Goal: Task Accomplishment & Management: Manage account settings

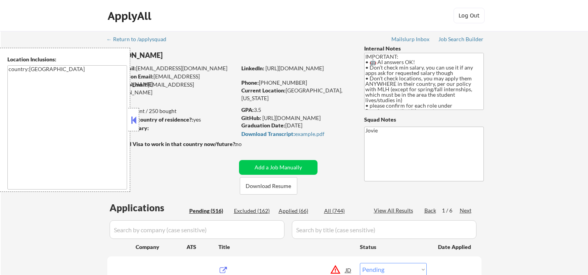
select select ""pending""
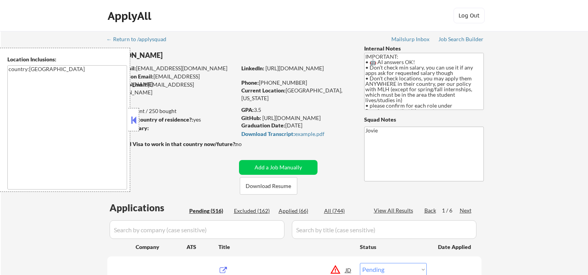
select select ""pending""
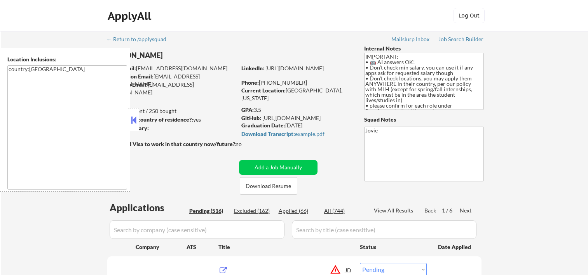
select select ""pending""
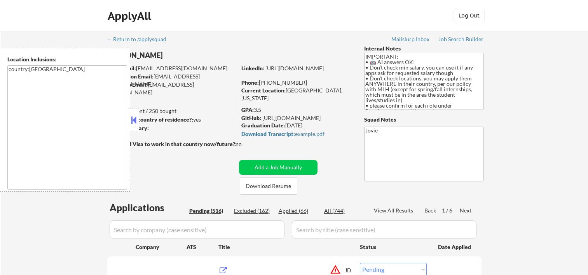
select select ""pending""
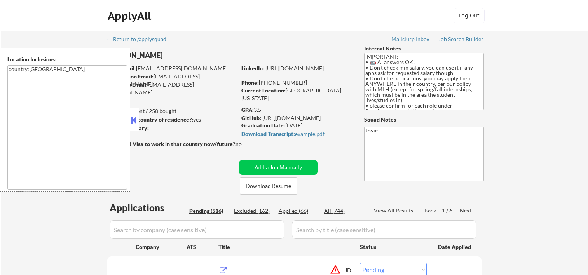
select select ""pending""
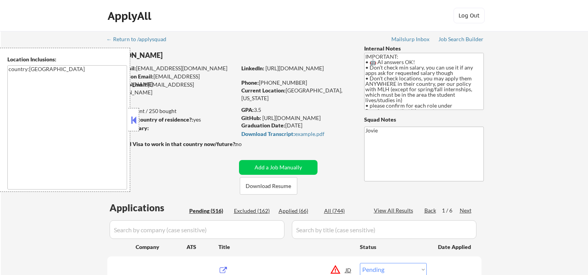
select select ""pending""
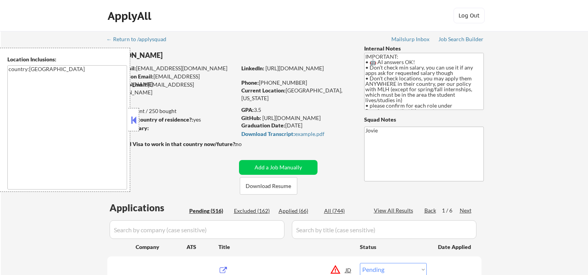
select select ""pending""
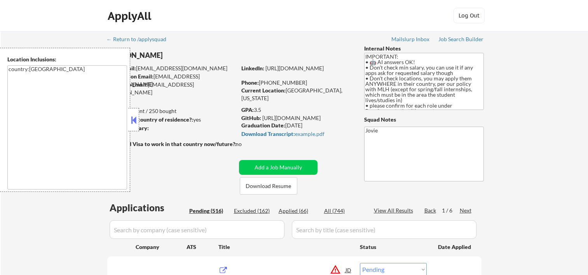
select select ""pending""
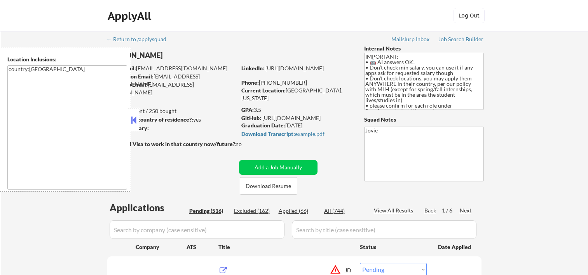
select select ""pending""
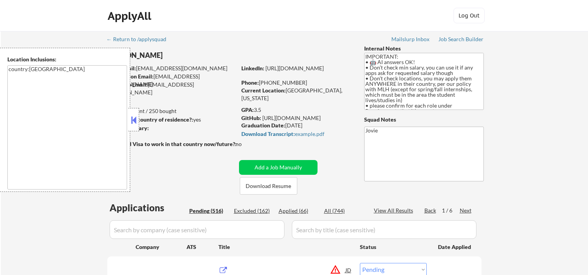
select select ""pending""
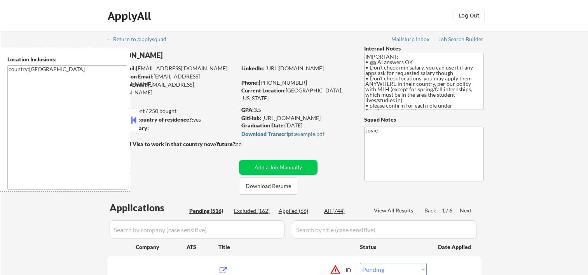
select select ""pending""
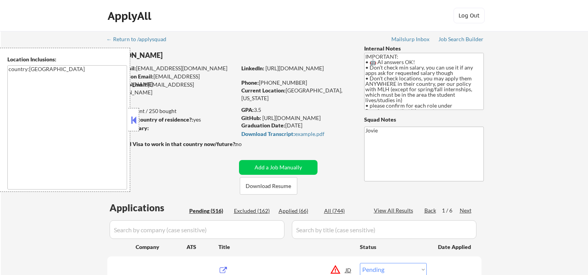
select select ""pending""
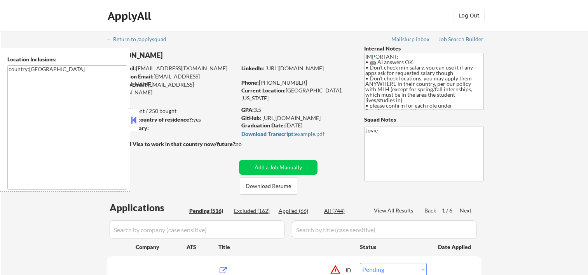
select select ""pending""
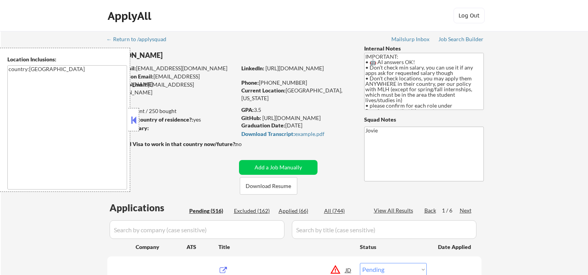
select select ""pending""
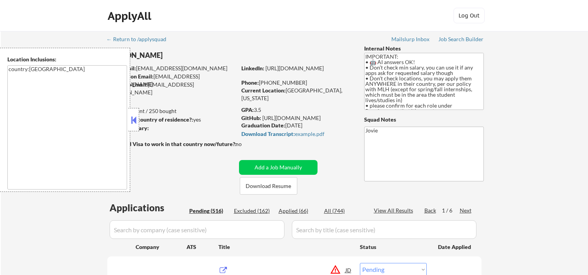
select select ""pending""
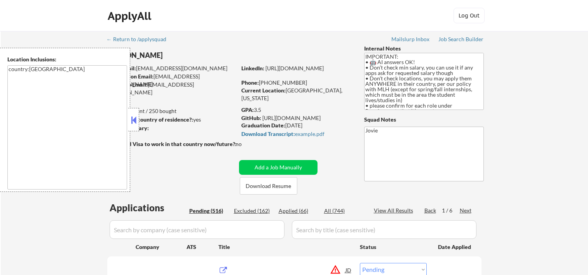
select select ""pending""
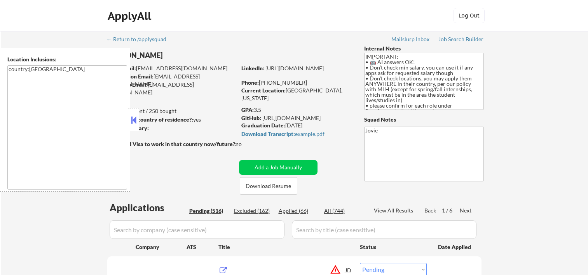
select select ""pending""
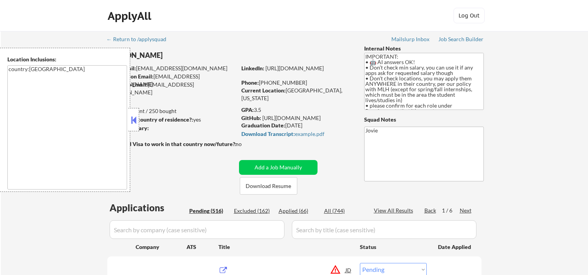
select select ""pending""
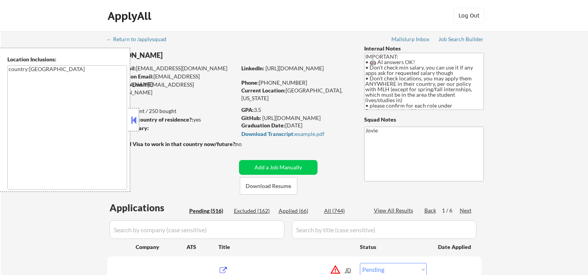
select select ""pending""
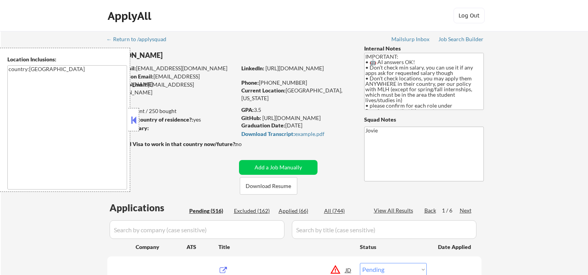
select select ""pending""
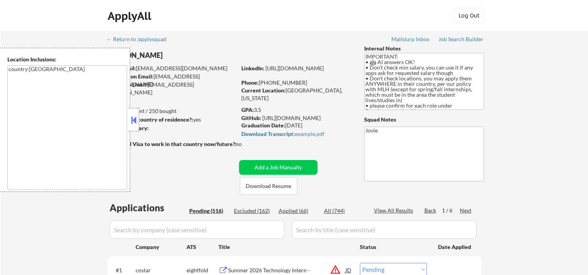
click at [138, 118] on div at bounding box center [133, 119] width 11 height 23
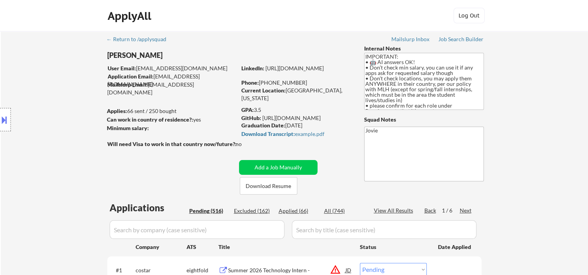
click at [363, 19] on div "ApplyAll Log Out" at bounding box center [294, 17] width 389 height 19
click at [252, 188] on button "Download Resume" at bounding box center [269, 185] width 58 height 17
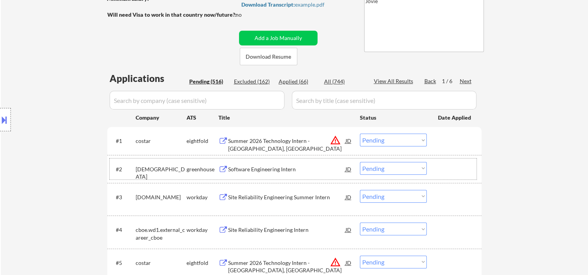
click at [451, 163] on div at bounding box center [455, 169] width 34 height 14
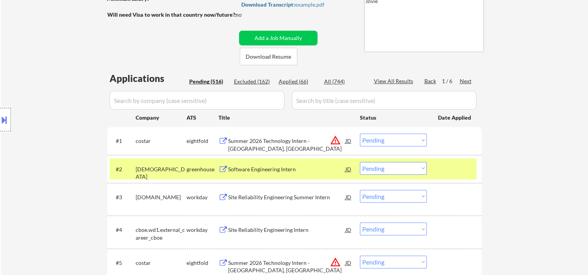
click at [442, 162] on div at bounding box center [455, 169] width 34 height 14
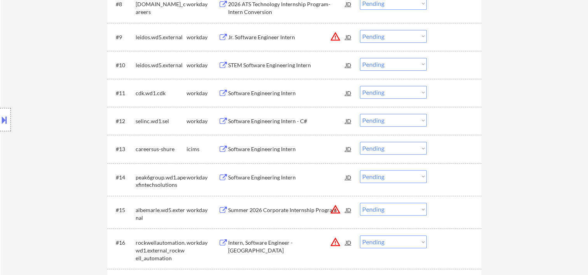
scroll to position [482, 0]
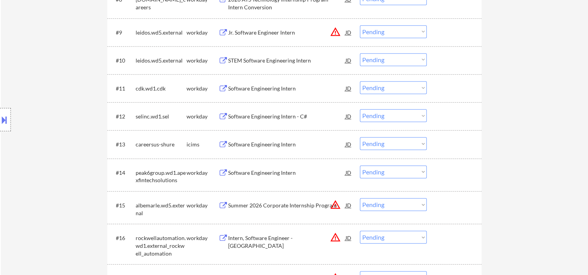
drag, startPoint x: 477, startPoint y: 64, endPoint x: 461, endPoint y: 66, distance: 15.8
click at [472, 65] on div "#10 leidos.wd5.external workday STEM Software Engineering Intern JD Choose an o…" at bounding box center [294, 60] width 374 height 28
drag, startPoint x: 461, startPoint y: 66, endPoint x: 447, endPoint y: 67, distance: 13.6
click at [447, 67] on div "#10 leidos.wd5.external workday STEM Software Engineering Intern JD Choose an o…" at bounding box center [293, 60] width 367 height 21
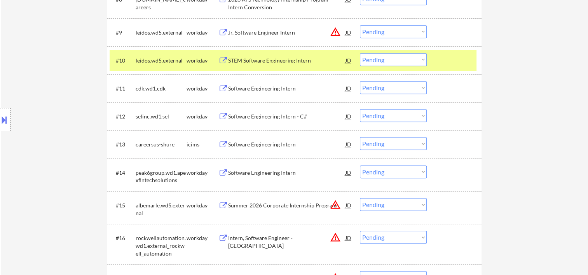
click at [273, 59] on div "STEM Software Engineering Intern" at bounding box center [286, 61] width 117 height 8
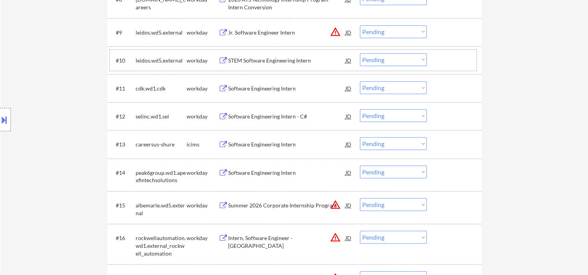
click at [421, 66] on div "#10 leidos.wd5.external workday STEM Software Engineering Intern JD Choose an o…" at bounding box center [293, 60] width 367 height 21
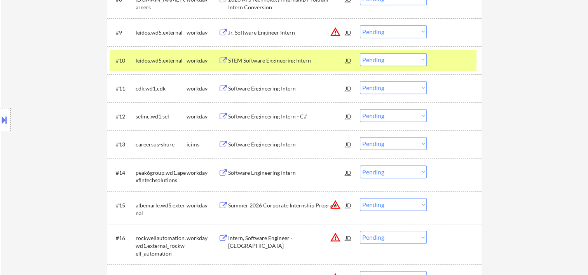
click at [425, 61] on select "Choose an option... Pending Applied Excluded (Questions) Excluded (Expired) Exc…" at bounding box center [393, 59] width 67 height 13
click at [360, 53] on select "Choose an option... Pending Applied Excluded (Questions) Excluded (Expired) Exc…" at bounding box center [393, 59] width 67 height 13
select select ""pending""
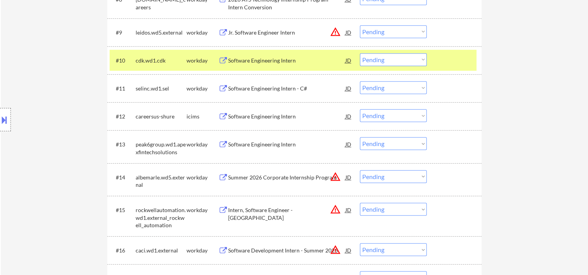
click at [420, 72] on div "#10 cdk.wd1.cdk workday Software Engineering Intern JD Choose an option... Pend…" at bounding box center [294, 60] width 374 height 28
click at [420, 60] on select "Choose an option... Pending Applied Excluded (Questions) Excluded (Expired) Exc…" at bounding box center [393, 59] width 67 height 13
click at [448, 59] on div at bounding box center [455, 60] width 34 height 14
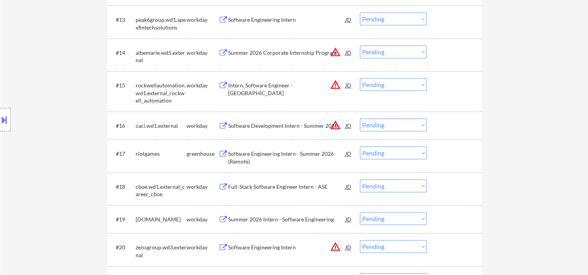
scroll to position [486, 0]
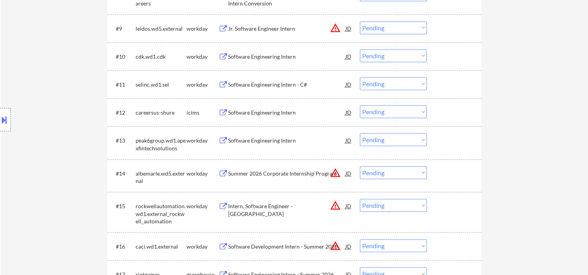
click at [454, 59] on div at bounding box center [455, 56] width 34 height 14
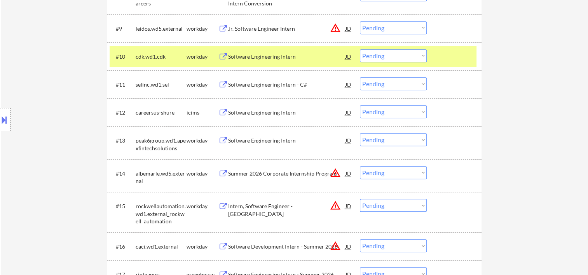
click at [462, 50] on div at bounding box center [455, 56] width 34 height 14
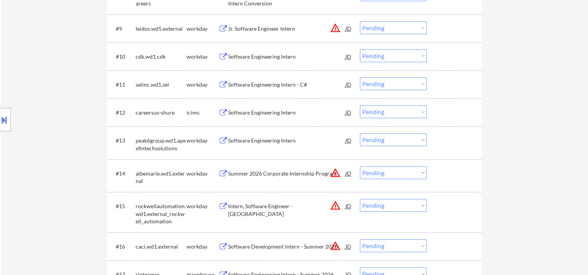
click at [451, 92] on div "#11 selinc.wd1.sel workday Software Engineering Intern - C# JD Choose an option…" at bounding box center [293, 84] width 367 height 21
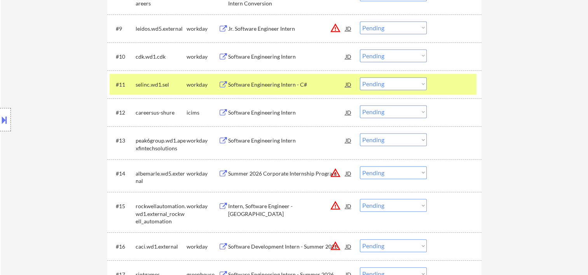
click at [450, 84] on div at bounding box center [455, 84] width 34 height 14
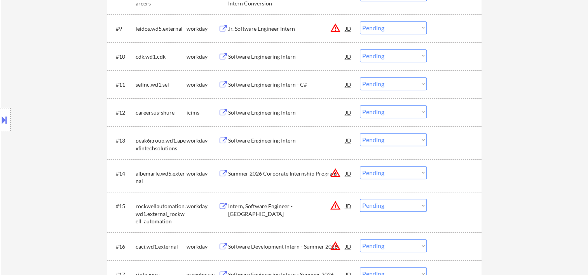
click at [461, 148] on div "#13 peak6group.wd1.apexfintechsolutions workday Software Engineering Intern JD …" at bounding box center [293, 143] width 367 height 26
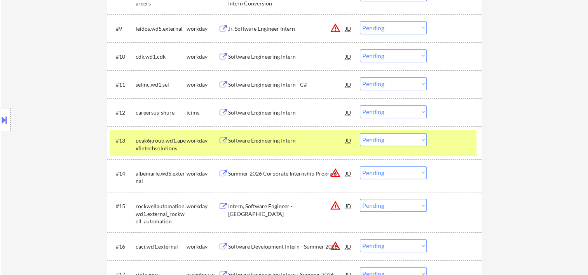
click at [268, 142] on div "Software Engineering Intern" at bounding box center [286, 141] width 117 height 8
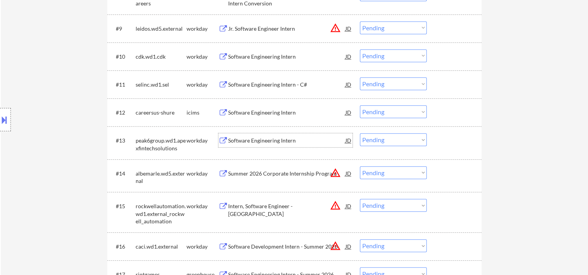
click at [451, 140] on div at bounding box center [455, 140] width 34 height 14
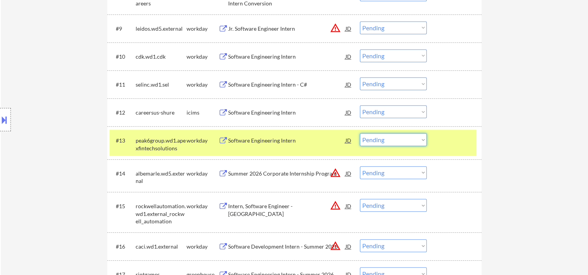
click at [421, 139] on select "Choose an option... Pending Applied Excluded (Questions) Excluded (Expired) Exc…" at bounding box center [393, 139] width 67 height 13
click at [360, 133] on select "Choose an option... Pending Applied Excluded (Questions) Excluded (Expired) Exc…" at bounding box center [393, 139] width 67 height 13
select select ""pending""
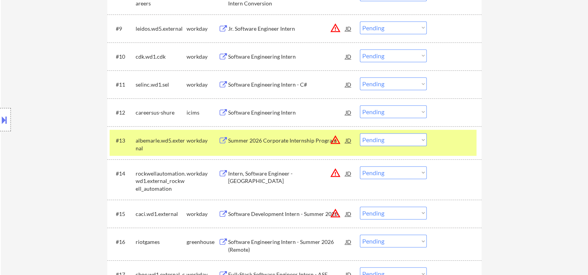
drag, startPoint x: 459, startPoint y: 142, endPoint x: 358, endPoint y: 147, distance: 101.2
click at [459, 142] on div at bounding box center [455, 140] width 34 height 14
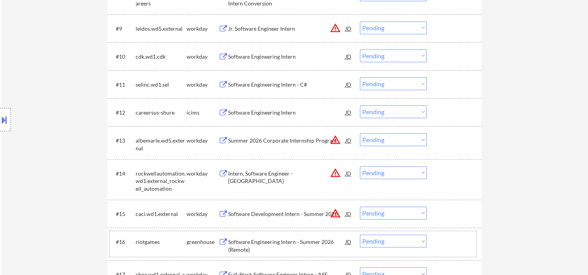
drag, startPoint x: 446, startPoint y: 238, endPoint x: 337, endPoint y: 244, distance: 109.8
click at [446, 239] on div at bounding box center [455, 242] width 34 height 14
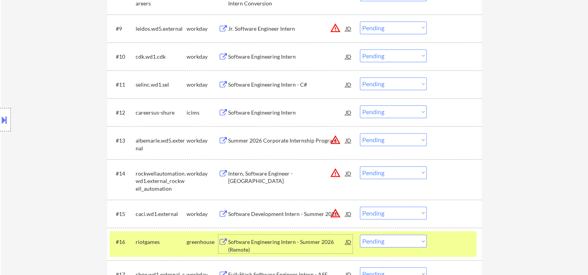
click at [322, 241] on div "Software Engineering Intern - Summer 2026 (Remote)" at bounding box center [286, 245] width 117 height 15
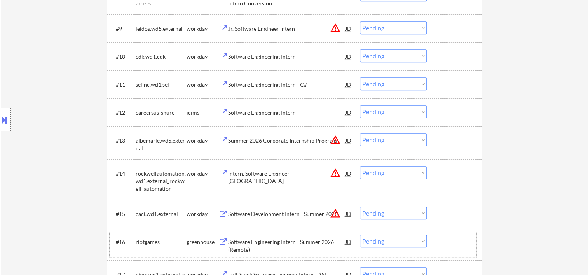
click at [460, 246] on div at bounding box center [455, 242] width 34 height 14
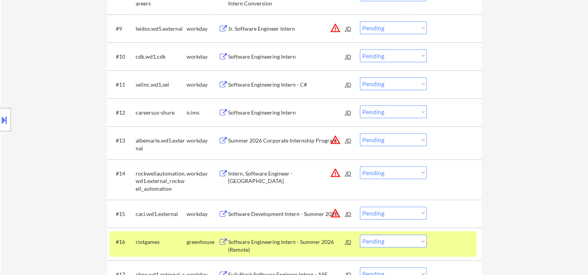
click at [425, 243] on select "Choose an option... Pending Applied Excluded (Questions) Excluded (Expired) Exc…" at bounding box center [393, 241] width 67 height 13
click at [360, 235] on select "Choose an option... Pending Applied Excluded (Questions) Excluded (Expired) Exc…" at bounding box center [393, 241] width 67 height 13
select select ""pending""
click at [459, 246] on div at bounding box center [455, 242] width 34 height 14
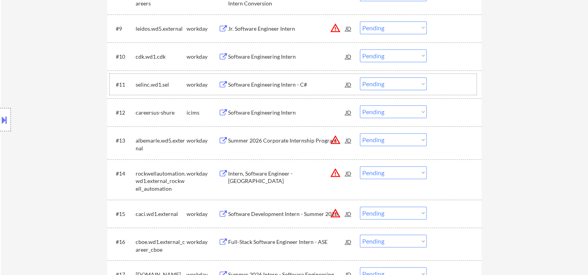
drag, startPoint x: 458, startPoint y: 82, endPoint x: 331, endPoint y: 93, distance: 128.0
click at [459, 82] on div at bounding box center [455, 84] width 34 height 14
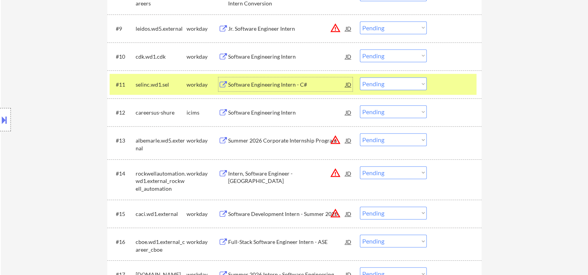
click at [263, 81] on div "Software Engineering Intern - C#" at bounding box center [286, 85] width 117 height 8
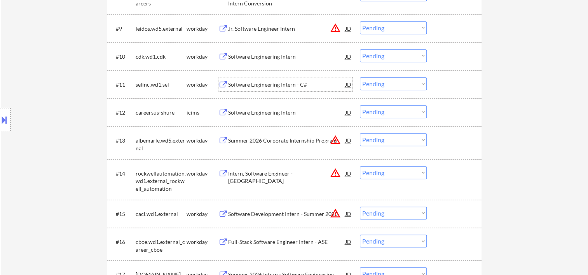
drag, startPoint x: 465, startPoint y: 79, endPoint x: 428, endPoint y: 87, distance: 38.2
click at [462, 79] on div at bounding box center [455, 84] width 34 height 14
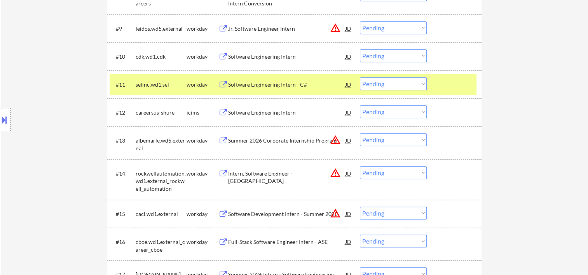
click at [417, 87] on select "Choose an option... Pending Applied Excluded (Questions) Excluded (Expired) Exc…" at bounding box center [393, 83] width 67 height 13
click at [360, 77] on select "Choose an option... Pending Applied Excluded (Questions) Excluded (Expired) Exc…" at bounding box center [393, 83] width 67 height 13
select select ""pending""
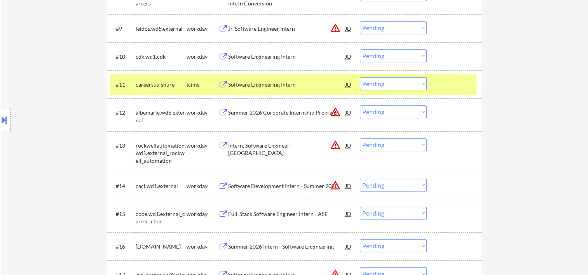
click at [439, 84] on div at bounding box center [455, 84] width 34 height 14
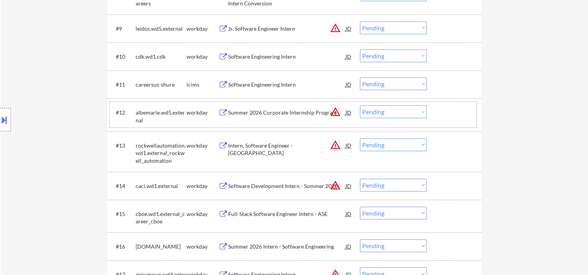
click at [437, 107] on div "#12 albemarle.wd5.external workday Summer 2026 Corporate Internship Program JD …" at bounding box center [293, 115] width 367 height 26
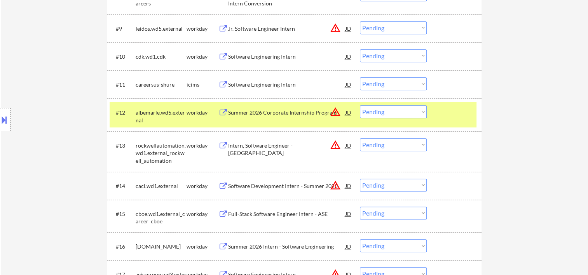
click at [445, 108] on div at bounding box center [455, 112] width 34 height 14
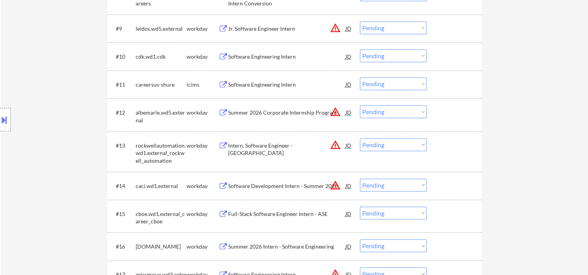
click at [445, 108] on div at bounding box center [455, 112] width 34 height 14
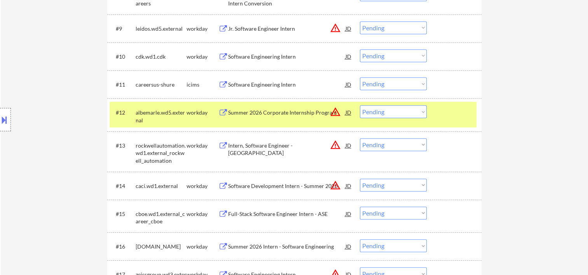
click at [442, 112] on div at bounding box center [455, 112] width 34 height 14
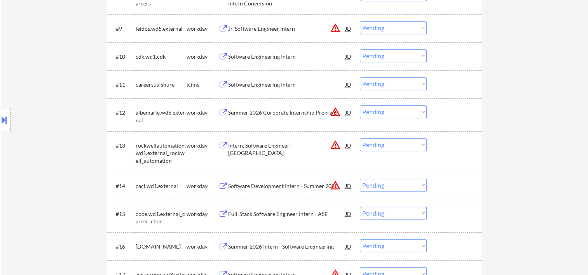
click at [459, 112] on div at bounding box center [455, 112] width 34 height 14
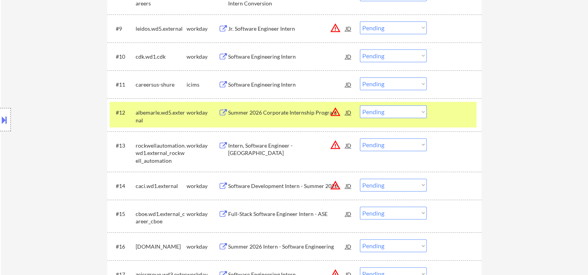
click at [305, 108] on div "Summer 2026 Corporate Internship Program" at bounding box center [286, 112] width 117 height 14
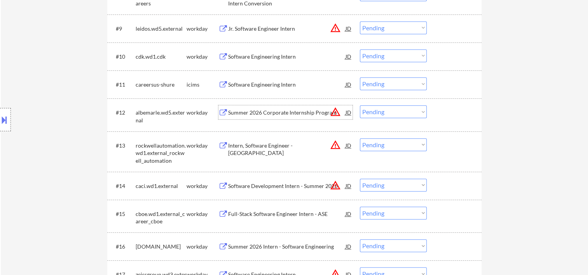
click at [448, 117] on div at bounding box center [455, 112] width 34 height 14
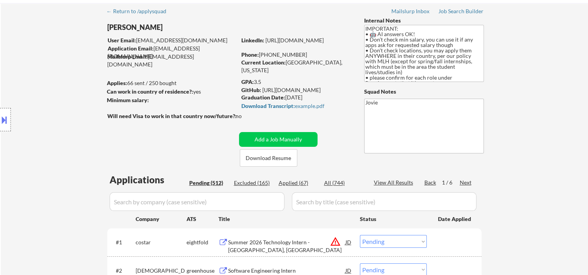
scroll to position [0, 0]
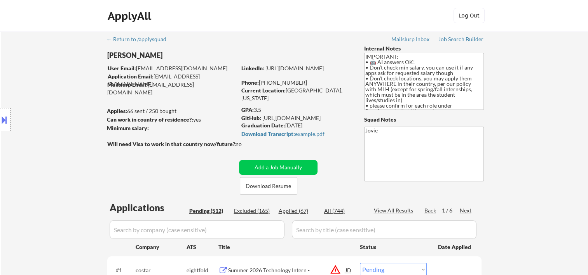
drag, startPoint x: 255, startPoint y: 108, endPoint x: 263, endPoint y: 110, distance: 8.0
click at [263, 110] on div "GPA: 3.5" at bounding box center [296, 110] width 111 height 8
copy div "3.5"
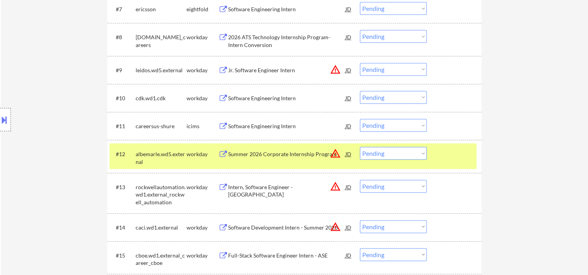
scroll to position [458, 0]
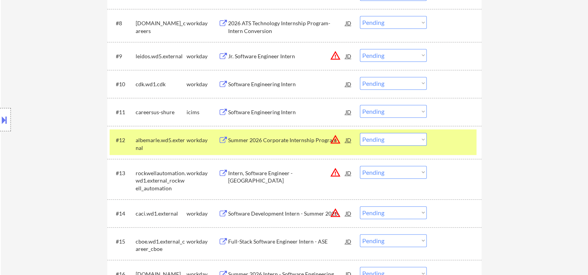
click at [305, 143] on div "Summer 2026 Corporate Internship Program" at bounding box center [286, 140] width 117 height 8
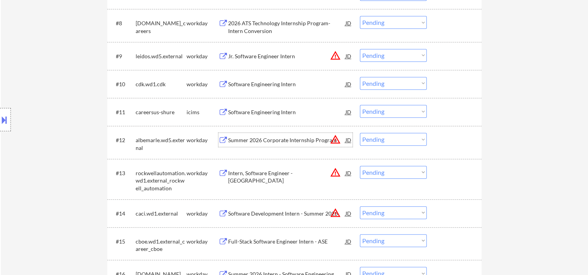
click at [458, 139] on div at bounding box center [455, 140] width 34 height 14
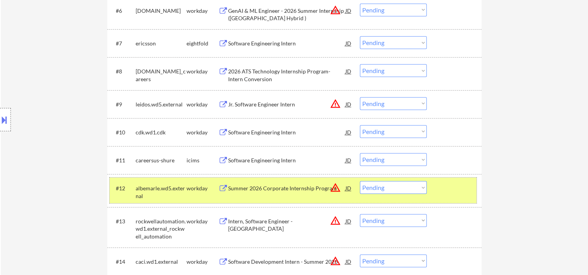
scroll to position [435, 0]
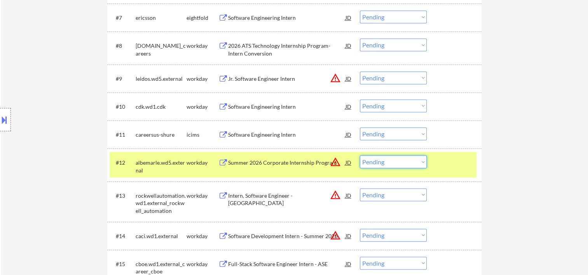
click at [418, 161] on select "Choose an option... Pending Applied Excluded (Questions) Excluded (Expired) Exc…" at bounding box center [393, 162] width 67 height 13
click at [360, 156] on select "Choose an option... Pending Applied Excluded (Questions) Excluded (Expired) Exc…" at bounding box center [393, 162] width 67 height 13
select select ""pending""
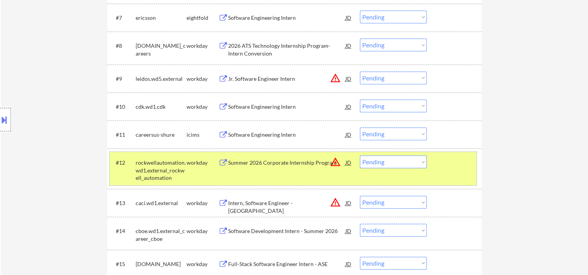
click at [446, 168] on div at bounding box center [455, 163] width 34 height 14
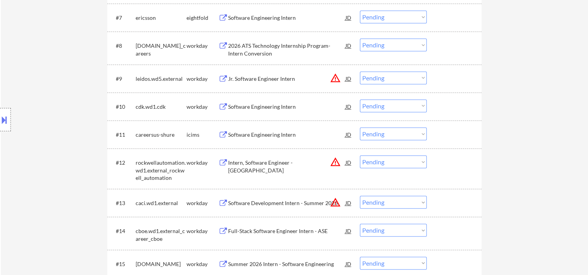
click at [443, 227] on div at bounding box center [455, 231] width 34 height 14
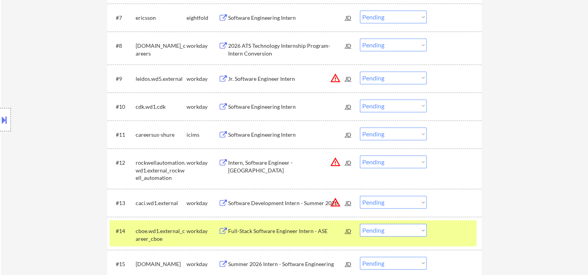
click at [312, 233] on div "Full-Stack Software Engineer Intern - ASE" at bounding box center [286, 231] width 117 height 8
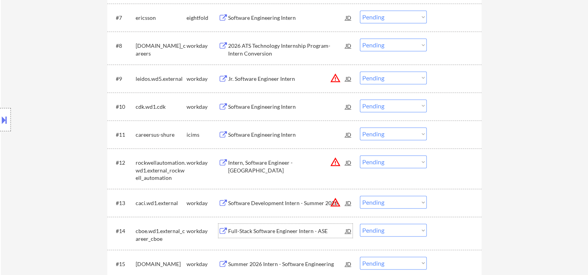
click at [470, 239] on div "#14 cboe.wd1.external_career_cboe workday Full-Stack Software Engineer Intern -…" at bounding box center [293, 233] width 367 height 26
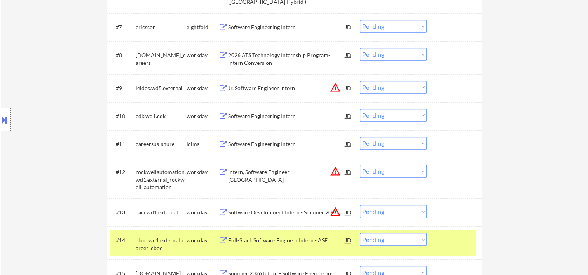
scroll to position [477, 0]
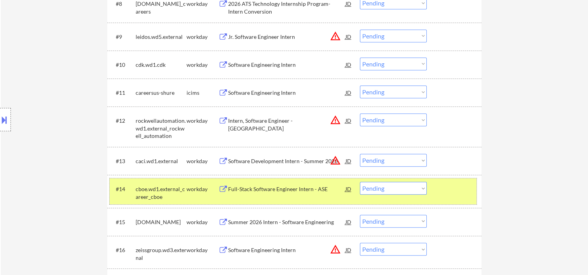
click at [418, 187] on select "Choose an option... Pending Applied Excluded (Questions) Excluded (Expired) Exc…" at bounding box center [393, 188] width 67 height 13
click at [360, 182] on select "Choose an option... Pending Applied Excluded (Questions) Excluded (Expired) Exc…" at bounding box center [393, 188] width 67 height 13
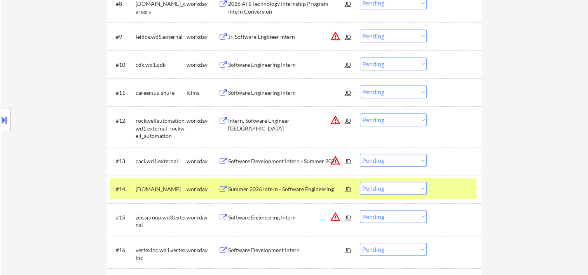
click at [435, 188] on div "#14 workiva.wd1.careers workday Summer 2026 Intern - Software Engineering JD wa…" at bounding box center [293, 188] width 367 height 21
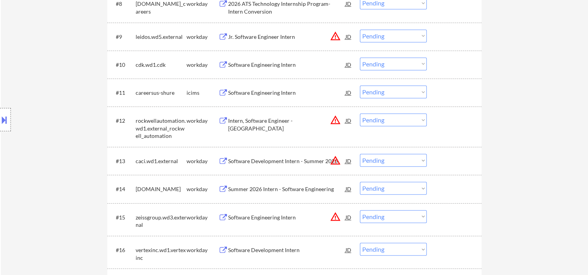
drag, startPoint x: 445, startPoint y: 187, endPoint x: 358, endPoint y: 193, distance: 87.3
click at [444, 187] on div at bounding box center [455, 189] width 34 height 14
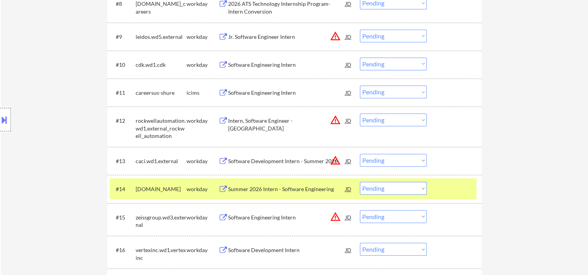
click at [315, 188] on div "Summer 2026 Intern - Software Engineering" at bounding box center [286, 189] width 117 height 8
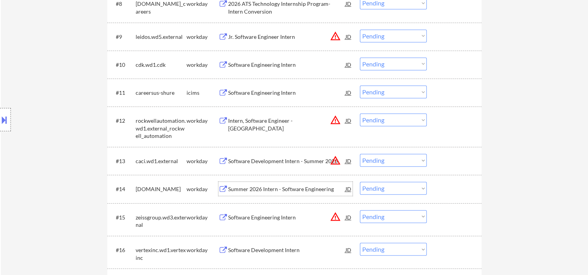
drag, startPoint x: 459, startPoint y: 192, endPoint x: 432, endPoint y: 190, distance: 26.9
click at [456, 191] on div at bounding box center [455, 189] width 34 height 14
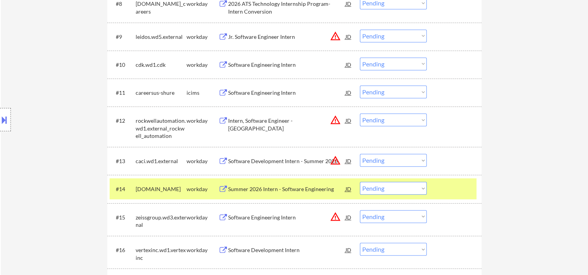
click at [422, 188] on select "Choose an option... Pending Applied Excluded (Questions) Excluded (Expired) Exc…" at bounding box center [393, 188] width 67 height 13
click at [360, 182] on select "Choose an option... Pending Applied Excluded (Questions) Excluded (Expired) Exc…" at bounding box center [393, 188] width 67 height 13
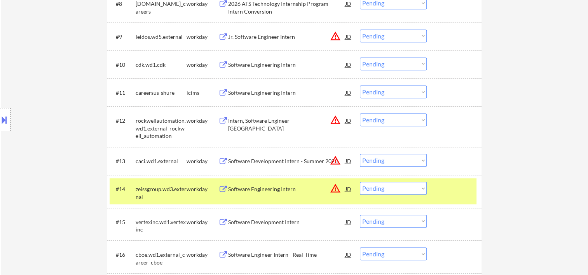
click at [447, 190] on div at bounding box center [455, 189] width 34 height 14
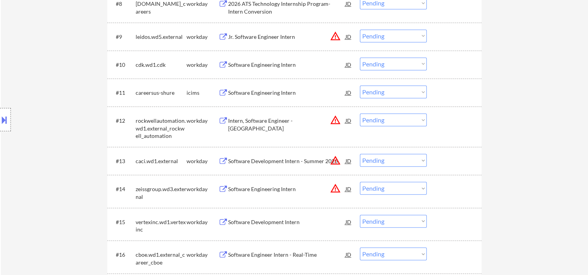
click at [445, 190] on div at bounding box center [455, 189] width 34 height 14
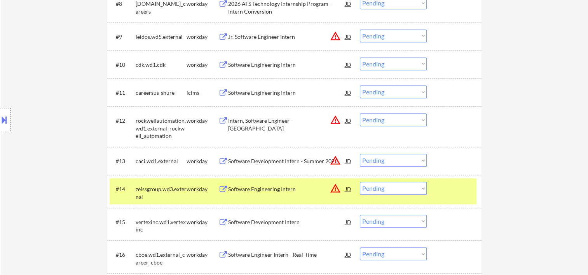
click at [249, 187] on div "Software Engineering Intern" at bounding box center [286, 189] width 117 height 8
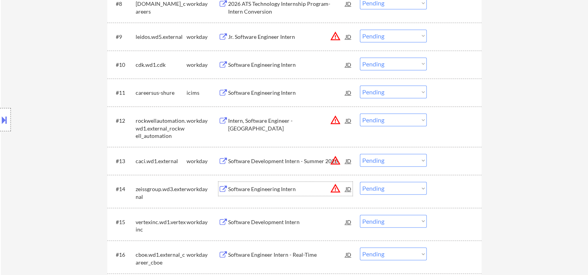
click at [450, 189] on div at bounding box center [455, 189] width 34 height 14
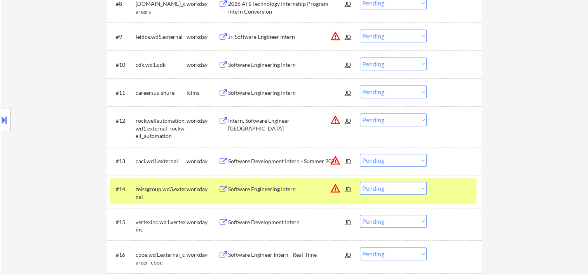
click at [423, 190] on select "Choose an option... Pending Applied Excluded (Questions) Excluded (Expired) Exc…" at bounding box center [393, 188] width 67 height 13
click at [360, 182] on select "Choose an option... Pending Applied Excluded (Questions) Excluded (Expired) Exc…" at bounding box center [393, 188] width 67 height 13
click at [451, 190] on div at bounding box center [455, 189] width 34 height 14
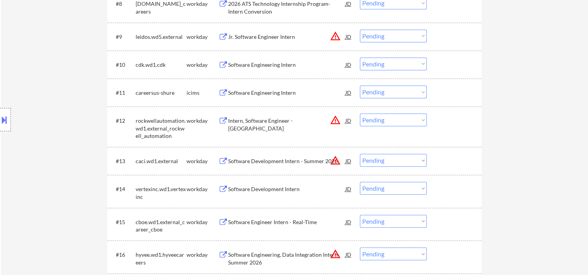
click at [460, 187] on div at bounding box center [455, 189] width 34 height 14
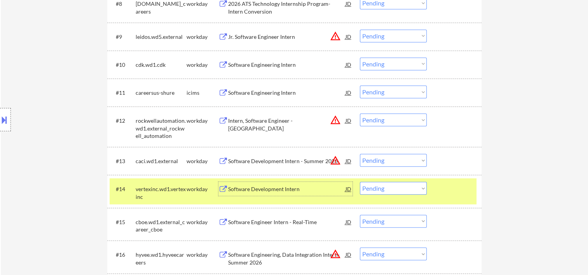
click at [287, 183] on div "Software Development Intern" at bounding box center [286, 189] width 117 height 14
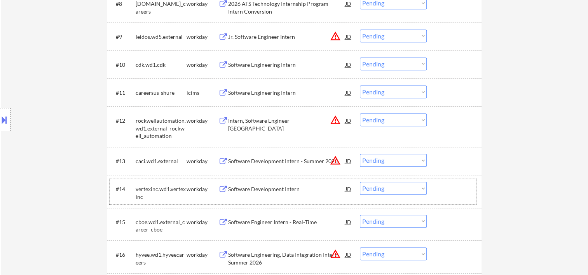
drag, startPoint x: 446, startPoint y: 185, endPoint x: 430, endPoint y: 187, distance: 16.0
click at [442, 185] on div at bounding box center [455, 189] width 34 height 14
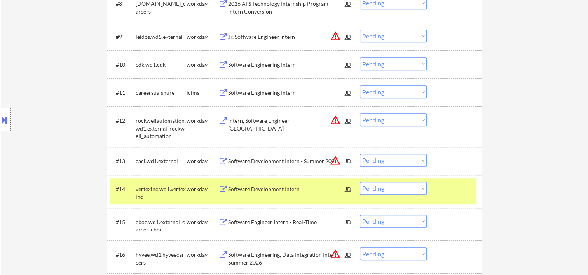
click at [416, 189] on select "Choose an option... Pending Applied Excluded (Questions) Excluded (Expired) Exc…" at bounding box center [393, 188] width 67 height 13
click at [360, 182] on select "Choose an option... Pending Applied Excluded (Questions) Excluded (Expired) Exc…" at bounding box center [393, 188] width 67 height 13
select select ""pending""
click at [450, 192] on div at bounding box center [455, 189] width 34 height 14
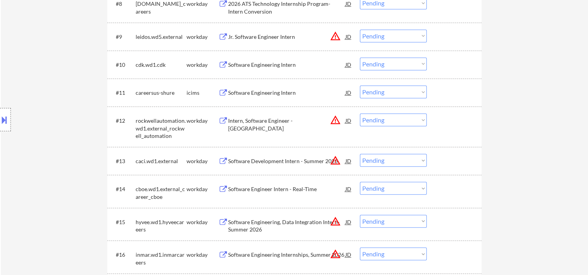
click at [454, 157] on div at bounding box center [455, 161] width 34 height 14
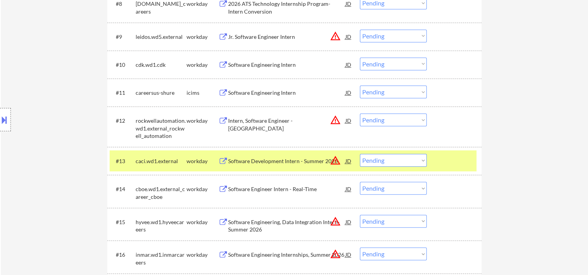
click at [295, 159] on div "Software Development Intern - Summer 2026" at bounding box center [286, 161] width 117 height 8
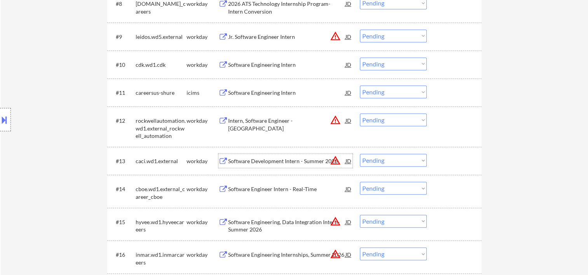
click at [445, 165] on div at bounding box center [455, 161] width 34 height 14
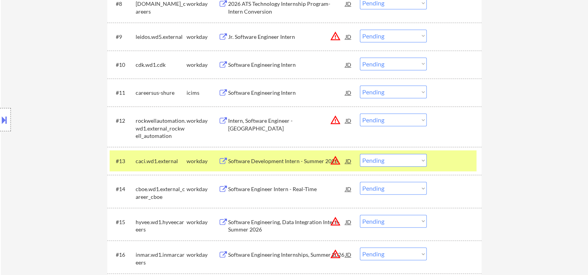
click at [421, 161] on select "Choose an option... Pending Applied Excluded (Questions) Excluded (Expired) Exc…" at bounding box center [393, 160] width 67 height 13
click at [360, 154] on select "Choose an option... Pending Applied Excluded (Questions) Excluded (Expired) Exc…" at bounding box center [393, 160] width 67 height 13
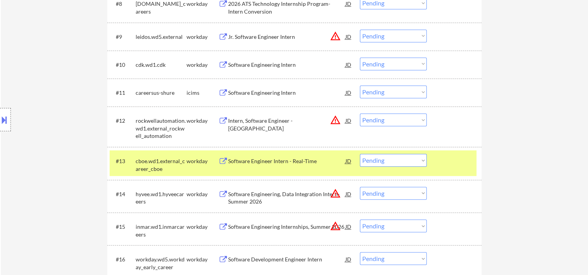
drag, startPoint x: 457, startPoint y: 160, endPoint x: 451, endPoint y: 161, distance: 6.2
click at [456, 161] on div at bounding box center [455, 161] width 34 height 14
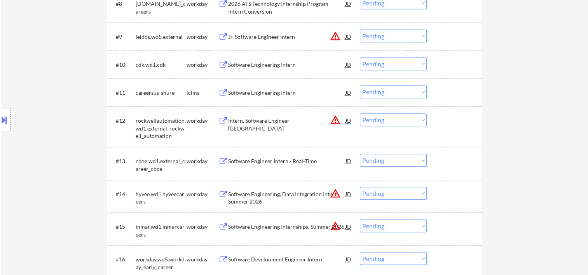
click at [451, 164] on div at bounding box center [455, 161] width 34 height 14
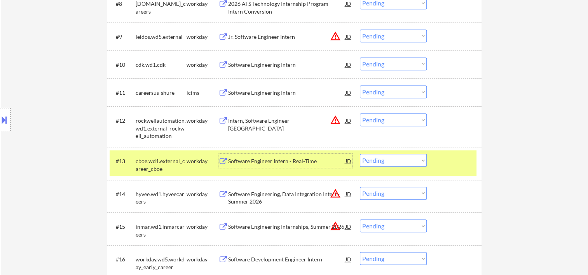
click at [303, 165] on div "Software Engineer Intern - Real-Time" at bounding box center [286, 161] width 117 height 14
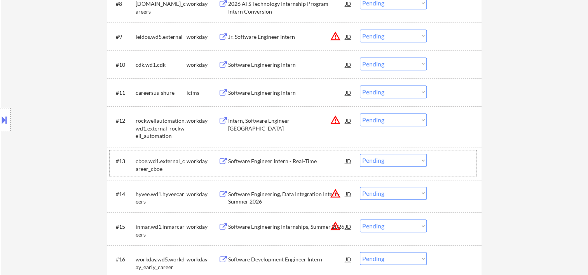
click at [455, 159] on div at bounding box center [455, 161] width 34 height 14
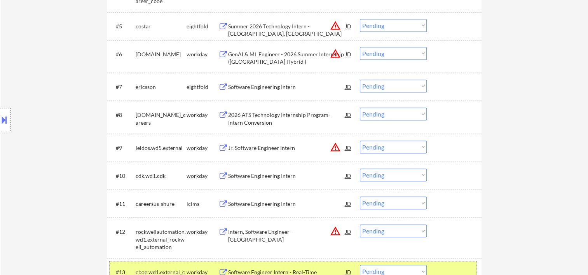
scroll to position [496, 0]
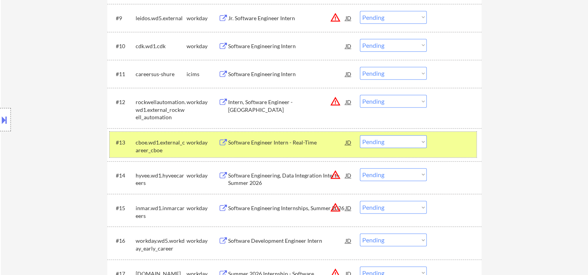
click at [422, 143] on select "Choose an option... Pending Applied Excluded (Questions) Excluded (Expired) Exc…" at bounding box center [393, 141] width 67 height 13
click at [360, 135] on select "Choose an option... Pending Applied Excluded (Questions) Excluded (Expired) Exc…" at bounding box center [393, 141] width 67 height 13
select select ""pending""
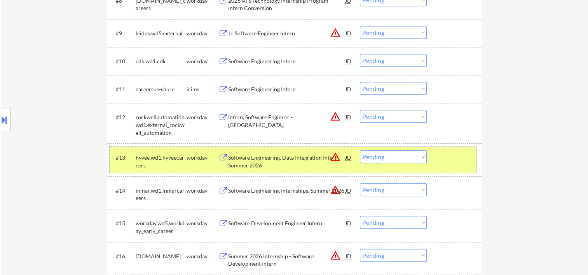
click at [455, 160] on div at bounding box center [455, 157] width 34 height 14
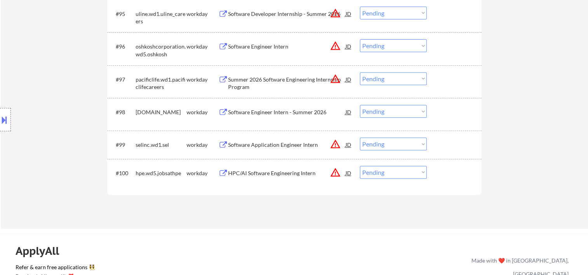
scroll to position [3243, 0]
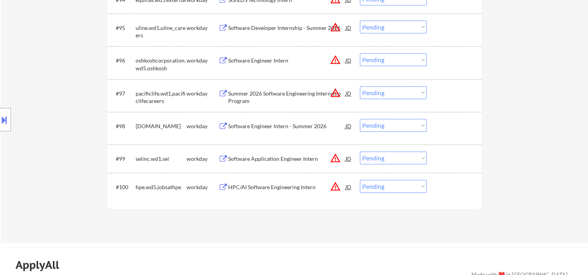
click at [454, 184] on div at bounding box center [455, 187] width 34 height 14
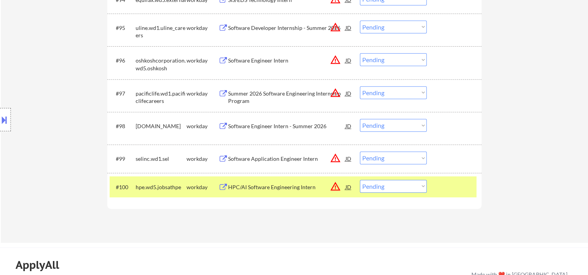
click at [272, 184] on div "HPC/AI Software Engineering Intern" at bounding box center [286, 187] width 117 height 8
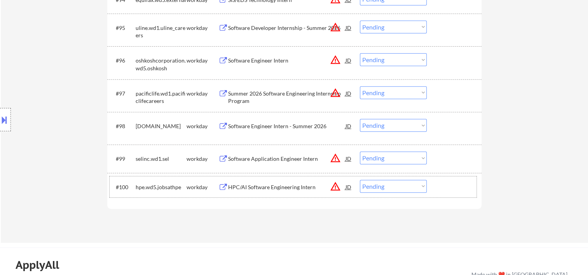
drag, startPoint x: 458, startPoint y: 187, endPoint x: 424, endPoint y: 188, distance: 33.8
click at [457, 187] on div at bounding box center [455, 187] width 34 height 14
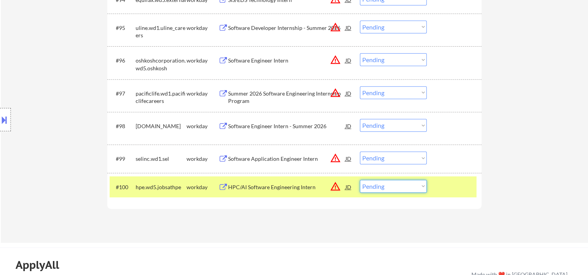
click at [418, 187] on select "Choose an option... Pending Applied Excluded (Questions) Excluded (Expired) Exc…" at bounding box center [393, 186] width 67 height 13
click at [360, 180] on select "Choose an option... Pending Applied Excluded (Questions) Excluded (Expired) Exc…" at bounding box center [393, 186] width 67 height 13
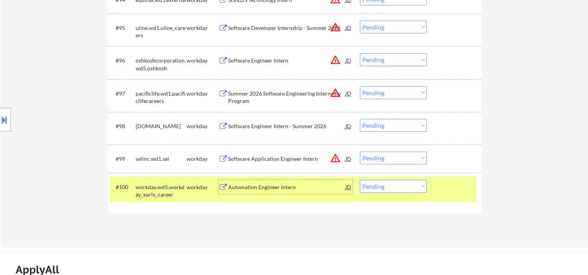
click at [267, 183] on div "Automation Engineer Intern" at bounding box center [286, 187] width 117 height 8
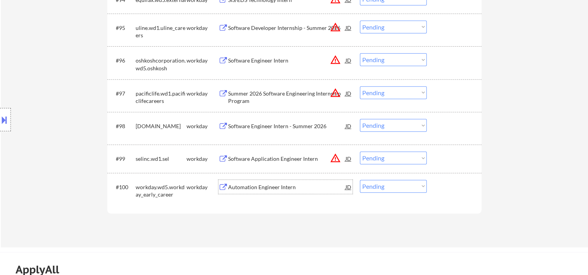
drag, startPoint x: 430, startPoint y: 185, endPoint x: 437, endPoint y: 187, distance: 7.6
click at [431, 185] on div "#100 workday.wd5.workday_early_career workday Automation Engineer Intern JD war…" at bounding box center [293, 189] width 367 height 26
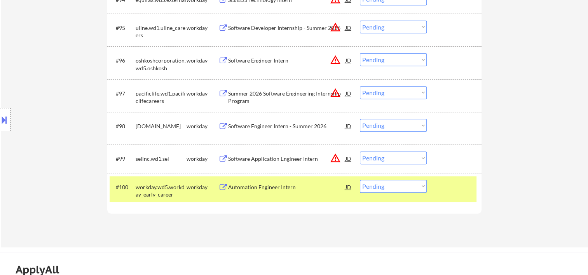
click at [417, 189] on select "Choose an option... Pending Applied Excluded (Questions) Excluded (Expired) Exc…" at bounding box center [393, 186] width 67 height 13
click at [360, 180] on select "Choose an option... Pending Applied Excluded (Questions) Excluded (Expired) Exc…" at bounding box center [393, 186] width 67 height 13
click at [445, 186] on div at bounding box center [455, 187] width 34 height 14
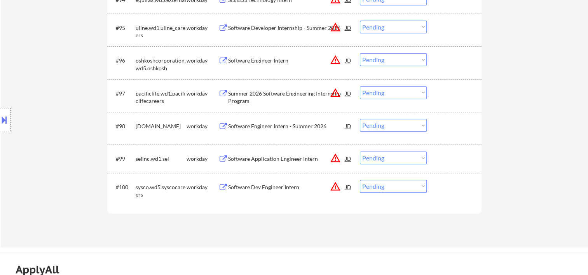
click at [447, 192] on div at bounding box center [455, 187] width 34 height 14
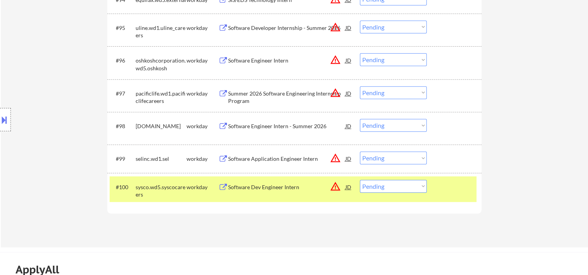
click at [296, 188] on div "Software Dev Engineer Intern" at bounding box center [286, 187] width 117 height 8
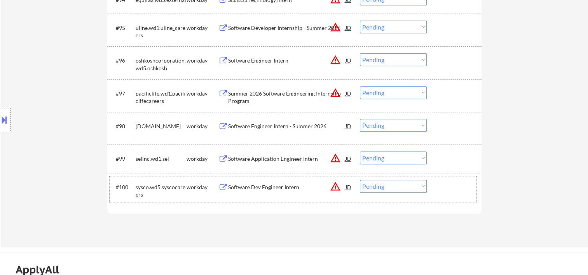
click at [443, 192] on div at bounding box center [455, 187] width 34 height 14
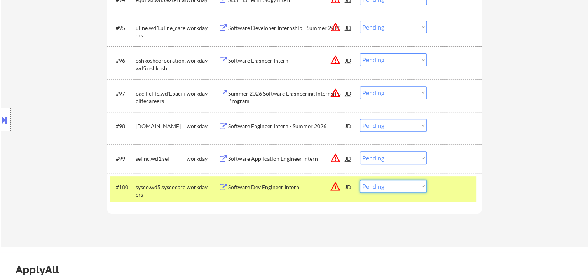
click at [416, 187] on select "Choose an option... Pending Applied Excluded (Questions) Excluded (Expired) Exc…" at bounding box center [393, 186] width 67 height 13
click at [360, 180] on select "Choose an option... Pending Applied Excluded (Questions) Excluded (Expired) Exc…" at bounding box center [393, 186] width 67 height 13
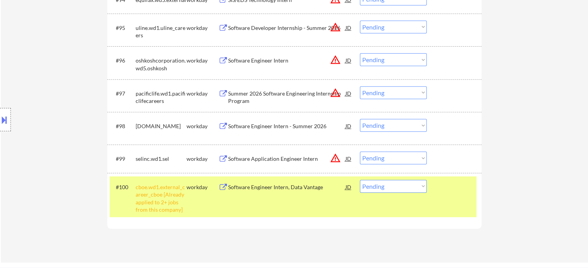
click at [454, 206] on div "#100 cboe.wd1.external_career_cboe [Already applied to 2+ jobs from this compan…" at bounding box center [293, 196] width 367 height 41
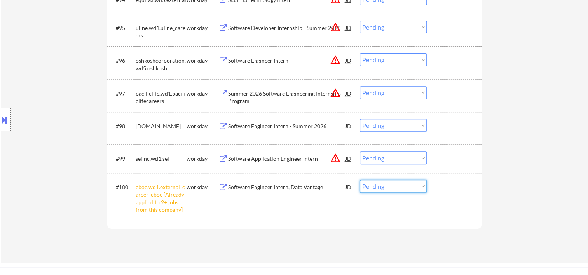
click at [417, 185] on select "Choose an option... Pending Applied Excluded (Questions) Excluded (Expired) Exc…" at bounding box center [393, 186] width 67 height 13
click at [360, 180] on select "Choose an option... Pending Applied Excluded (Questions) Excluded (Expired) Exc…" at bounding box center [393, 186] width 67 height 13
select select ""pending""
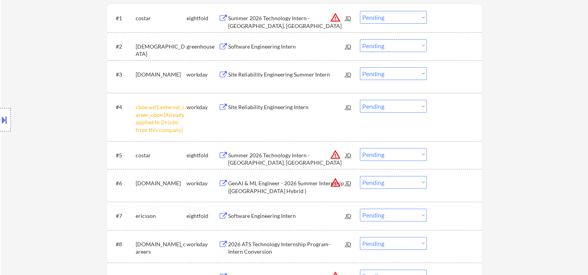
scroll to position [351, 0]
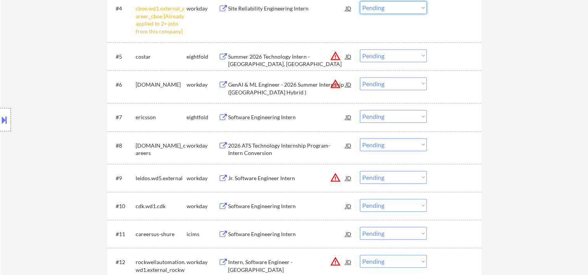
drag, startPoint x: 426, startPoint y: 7, endPoint x: 421, endPoint y: 7, distance: 5.1
click at [421, 7] on select "Choose an option... Pending Applied Excluded (Questions) Excluded (Expired) Exc…" at bounding box center [393, 7] width 67 height 13
click at [360, 1] on select "Choose an option... Pending Applied Excluded (Questions) Excluded (Expired) Exc…" at bounding box center [393, 7] width 67 height 13
select select ""pending""
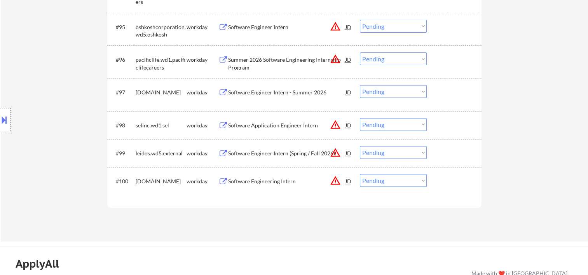
scroll to position [3224, 0]
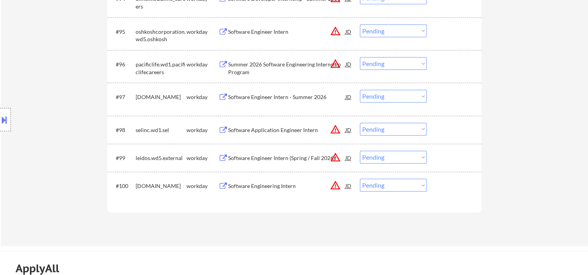
drag, startPoint x: 444, startPoint y: 171, endPoint x: 446, endPoint y: 176, distance: 5.4
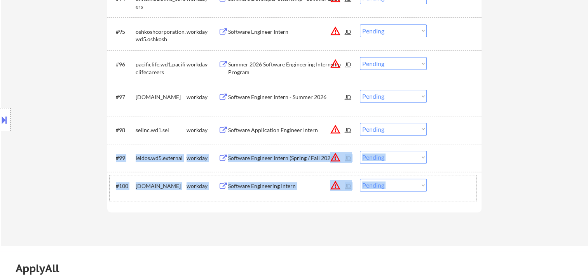
drag, startPoint x: 446, startPoint y: 176, endPoint x: 449, endPoint y: 183, distance: 7.4
click at [449, 183] on div at bounding box center [455, 186] width 34 height 14
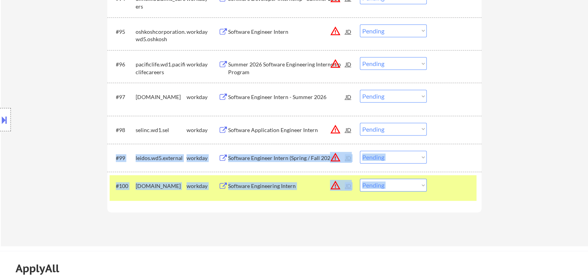
click at [443, 187] on div at bounding box center [455, 186] width 34 height 14
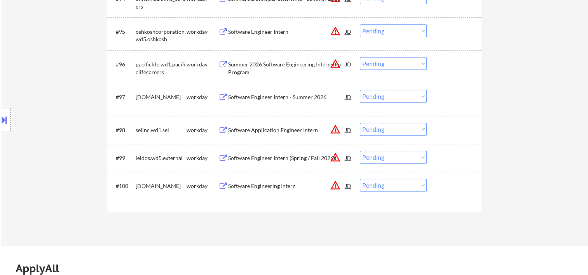
click at [444, 153] on div at bounding box center [455, 158] width 34 height 14
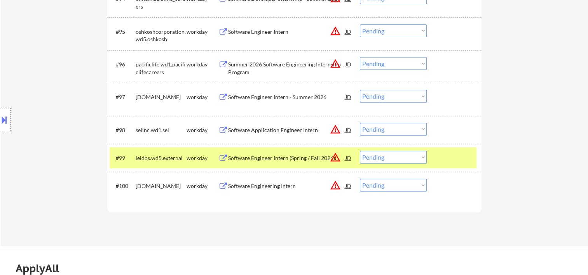
click at [449, 187] on div at bounding box center [455, 186] width 34 height 14
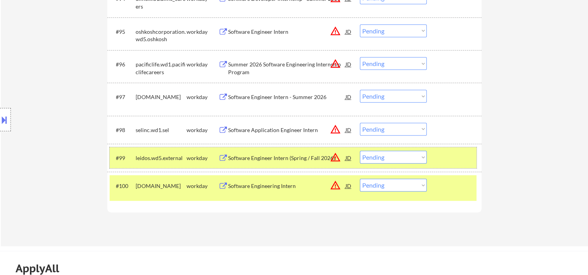
click at [447, 160] on div at bounding box center [455, 158] width 34 height 14
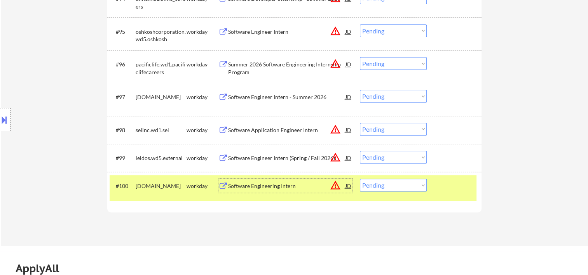
click at [300, 189] on div "Software Engineering Intern" at bounding box center [286, 186] width 117 height 8
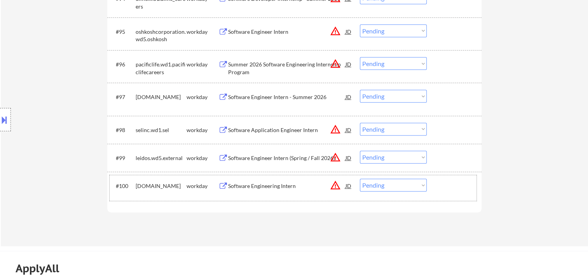
click at [446, 183] on div at bounding box center [455, 186] width 34 height 14
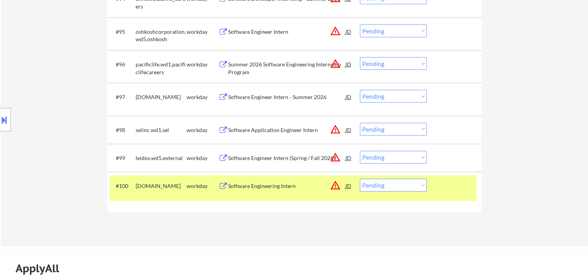
click at [418, 184] on select "Choose an option... Pending Applied Excluded (Questions) Excluded (Expired) Exc…" at bounding box center [393, 185] width 67 height 13
click at [360, 179] on select "Choose an option... Pending Applied Excluded (Questions) Excluded (Expired) Exc…" at bounding box center [393, 185] width 67 height 13
select select ""pending""
click at [463, 184] on div at bounding box center [455, 186] width 34 height 14
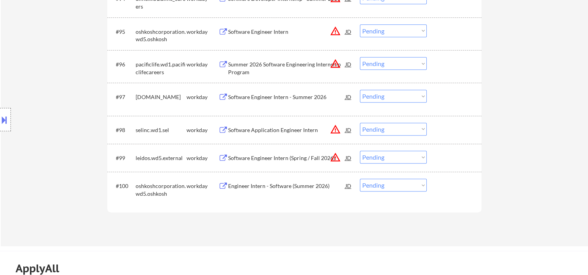
click at [456, 157] on div at bounding box center [455, 158] width 34 height 14
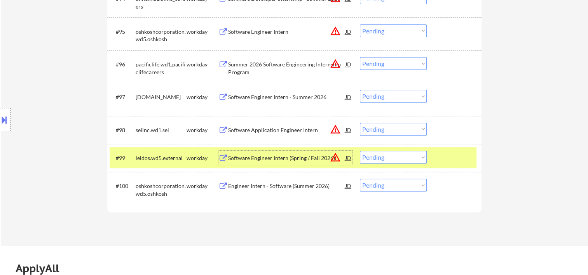
click at [297, 157] on div "Software Engineer Intern (Spring / Fall 2026)" at bounding box center [286, 158] width 117 height 8
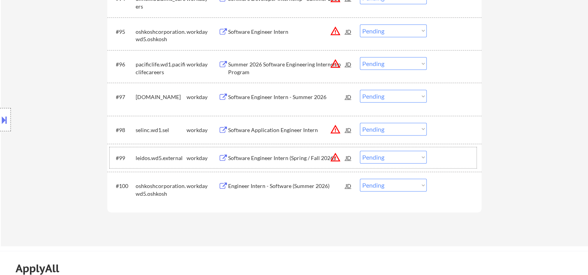
drag, startPoint x: 436, startPoint y: 155, endPoint x: 423, endPoint y: 155, distance: 13.6
click at [435, 155] on div "#99 leidos.wd5.external workday Software Engineer Intern (Spring / Fall 2026) J…" at bounding box center [293, 157] width 367 height 21
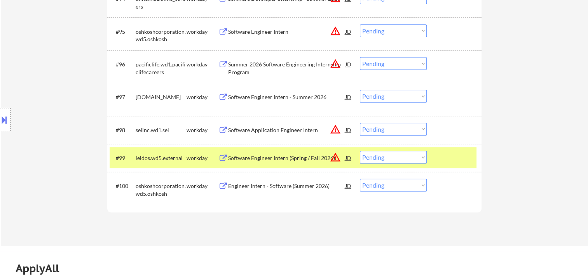
drag, startPoint x: 423, startPoint y: 155, endPoint x: 416, endPoint y: 157, distance: 7.4
click at [423, 155] on select "Choose an option... Pending Applied Excluded (Questions) Excluded (Expired) Exc…" at bounding box center [393, 157] width 67 height 13
click at [360, 151] on select "Choose an option... Pending Applied Excluded (Questions) Excluded (Expired) Exc…" at bounding box center [393, 157] width 67 height 13
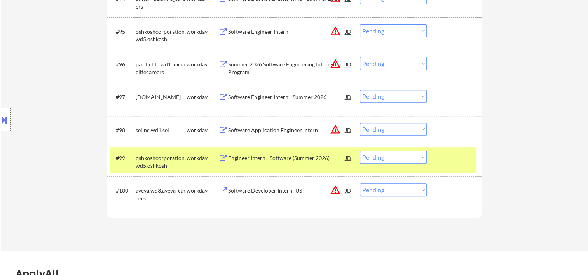
click at [438, 164] on div at bounding box center [455, 158] width 34 height 14
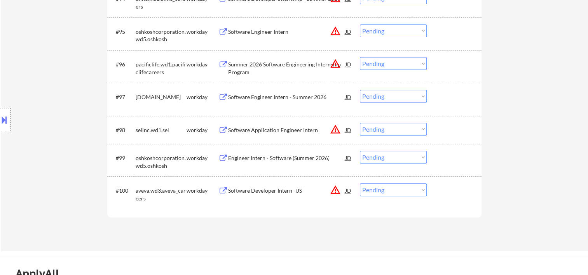
click at [445, 165] on div "#99 oshkoshcorporation.wd5.oshkosh workday Engineer Intern - Software (Summer 2…" at bounding box center [293, 160] width 367 height 26
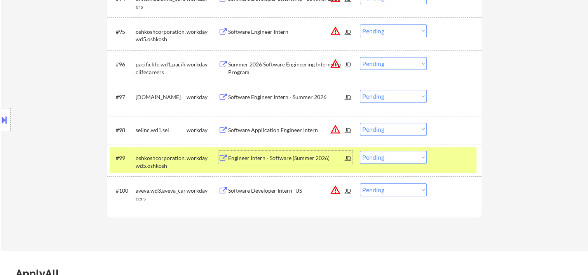
click at [294, 156] on div "Engineer Intern - Software (Summer 2026)" at bounding box center [286, 158] width 117 height 8
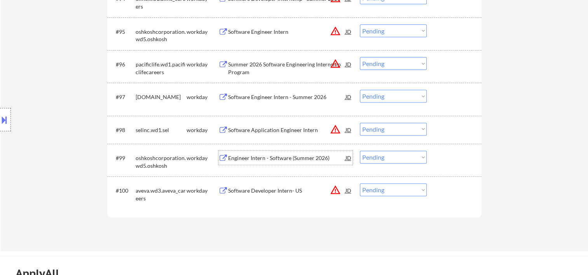
click at [450, 157] on div at bounding box center [455, 158] width 34 height 14
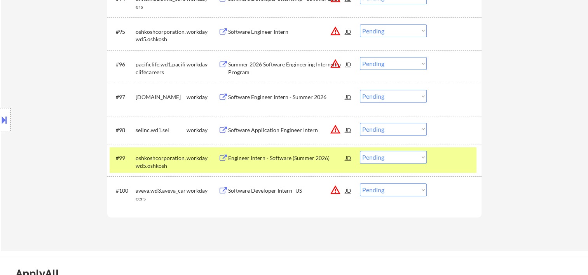
click at [421, 156] on select "Choose an option... Pending Applied Excluded (Questions) Excluded (Expired) Exc…" at bounding box center [393, 157] width 67 height 13
click at [360, 151] on select "Choose an option... Pending Applied Excluded (Questions) Excluded (Expired) Exc…" at bounding box center [393, 157] width 67 height 13
select select ""pending""
click at [436, 161] on div "#99 aveva.wd3.aveva_careers workday Software Developer Intern- US JD warning_am…" at bounding box center [293, 160] width 367 height 26
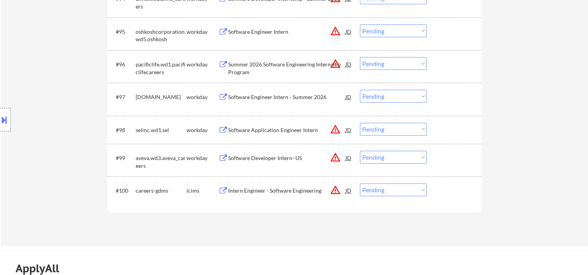
click at [445, 157] on div at bounding box center [455, 158] width 34 height 14
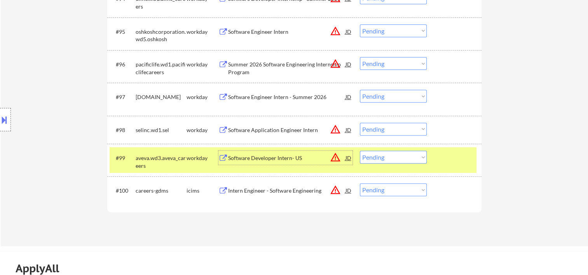
click at [253, 156] on div "Software Developer Intern- US" at bounding box center [286, 158] width 117 height 8
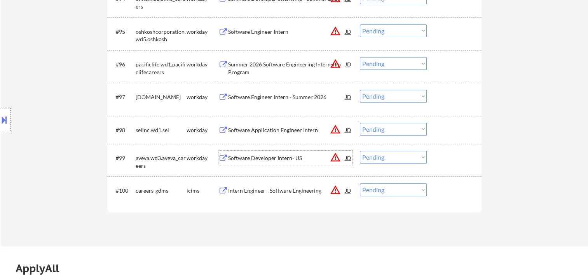
click at [459, 161] on div at bounding box center [455, 158] width 34 height 14
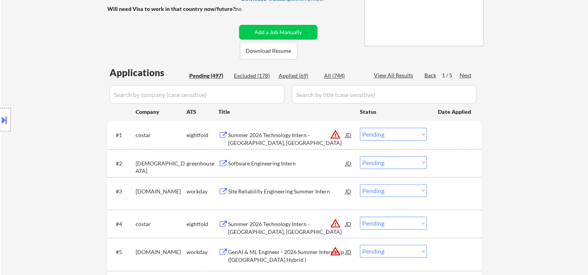
scroll to position [0, 0]
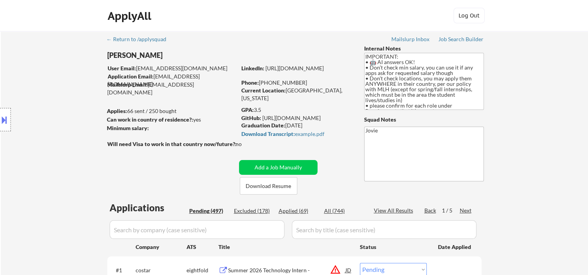
drag, startPoint x: 255, startPoint y: 109, endPoint x: 263, endPoint y: 111, distance: 8.4
click at [263, 111] on div "GPA: 3.5" at bounding box center [296, 110] width 111 height 8
copy div "3.5"
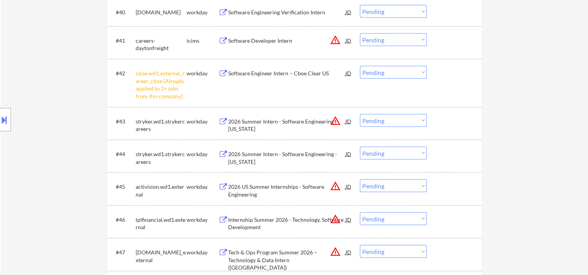
scroll to position [1525, 0]
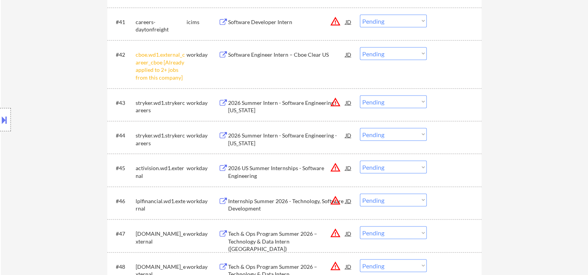
click at [423, 56] on select "Choose an option... Pending Applied Excluded (Questions) Excluded (Expired) Exc…" at bounding box center [393, 53] width 67 height 13
click at [360, 47] on select "Choose an option... Pending Applied Excluded (Questions) Excluded (Expired) Exc…" at bounding box center [393, 53] width 67 height 13
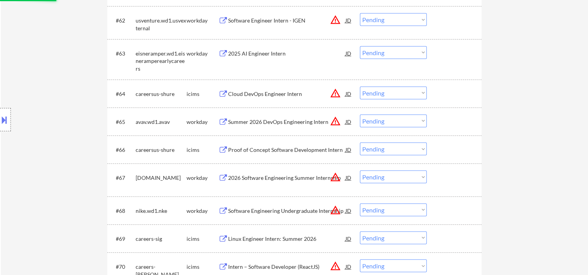
select select ""pending""
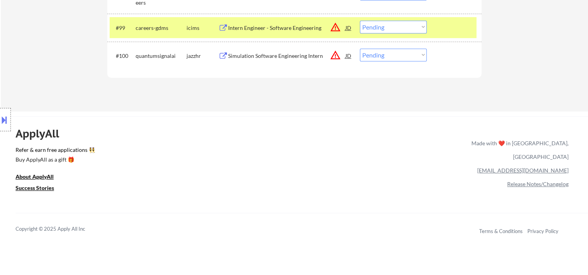
scroll to position [3292, 0]
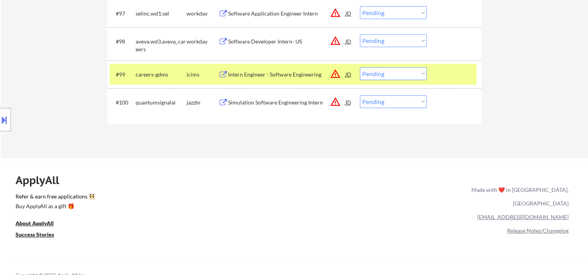
click at [446, 77] on div at bounding box center [455, 74] width 34 height 14
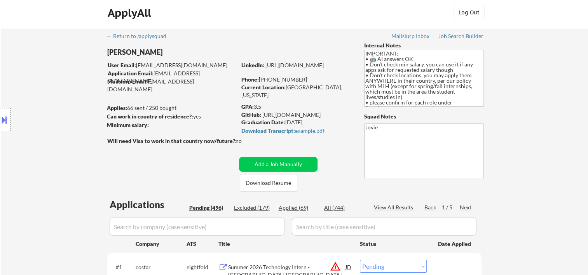
scroll to position [133, 0]
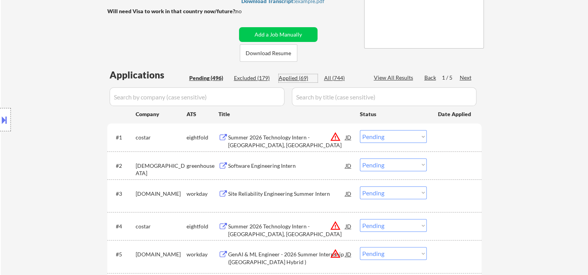
click at [302, 78] on div "Applied (69)" at bounding box center [298, 78] width 39 height 8
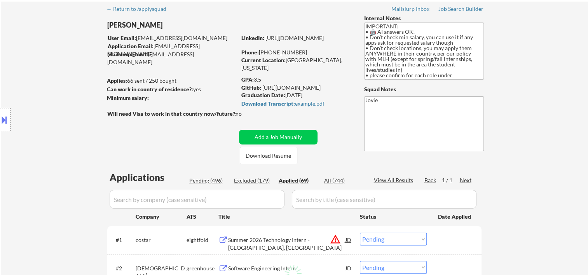
scroll to position [0, 0]
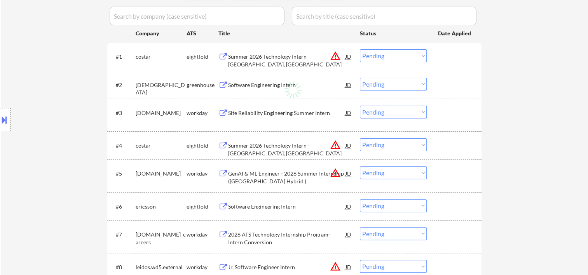
select select ""applied""
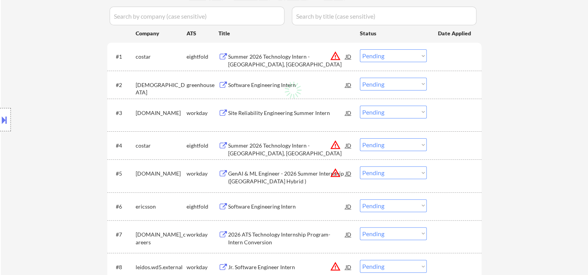
select select ""applied""
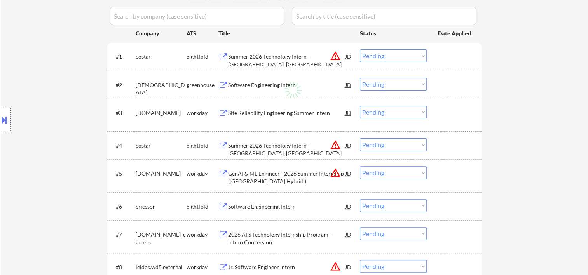
select select ""applied""
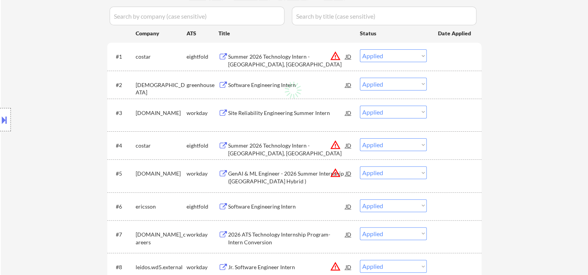
select select ""applied""
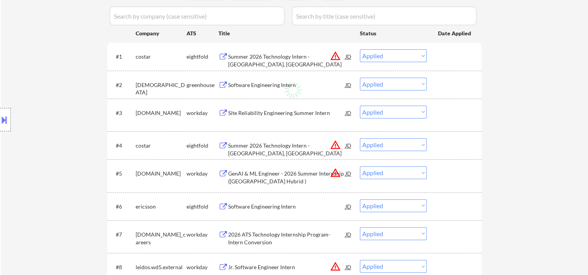
select select ""applied""
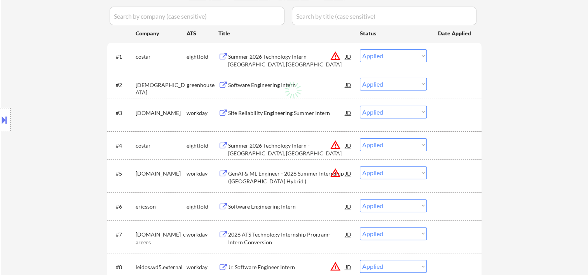
select select ""applied""
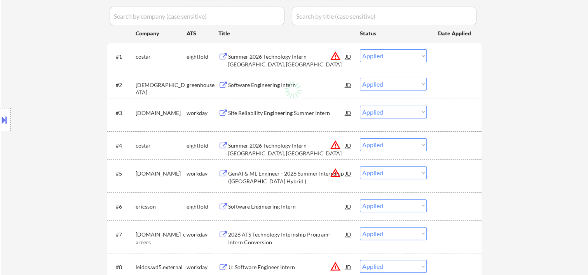
select select ""applied""
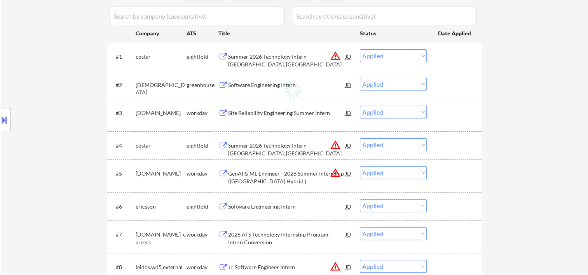
select select ""applied""
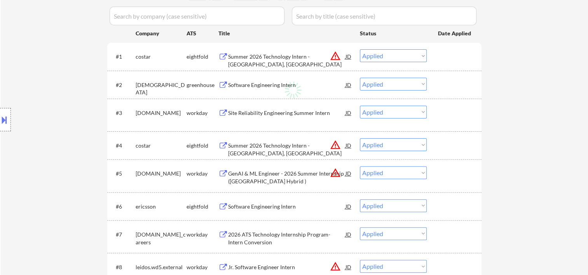
select select ""applied""
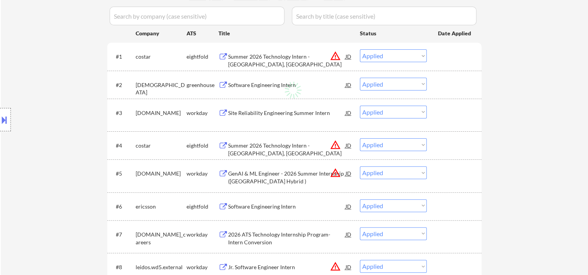
select select ""applied""
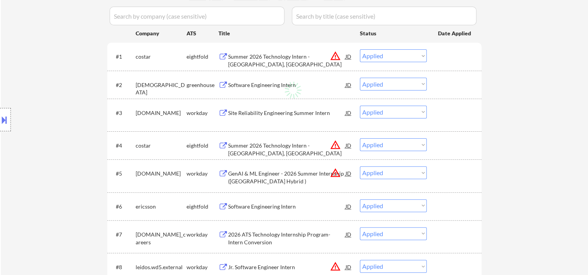
select select ""applied""
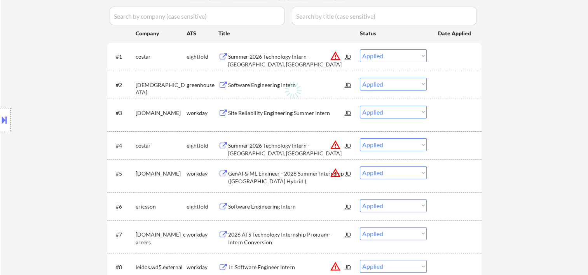
select select ""applied""
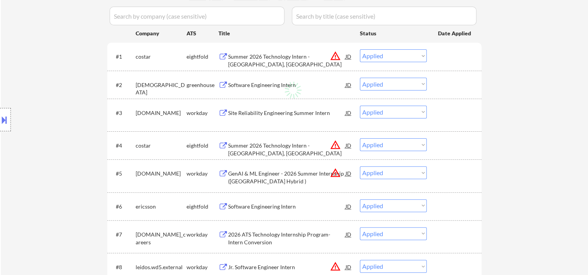
select select ""applied""
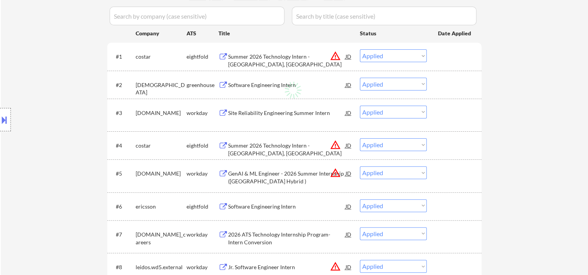
select select ""applied""
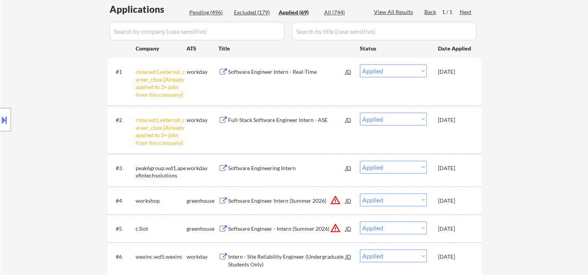
scroll to position [69, 0]
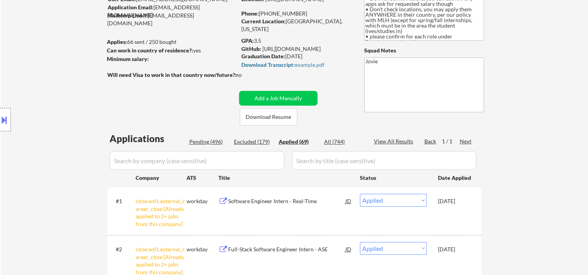
click at [195, 143] on div "Pending (496)" at bounding box center [208, 142] width 39 height 8
select select ""pending""
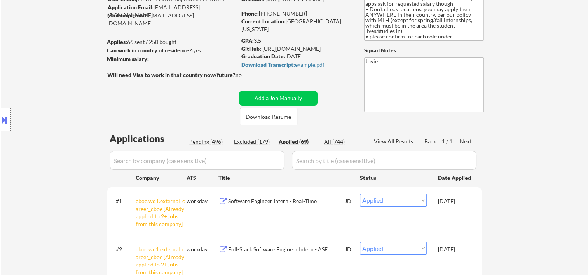
select select ""pending""
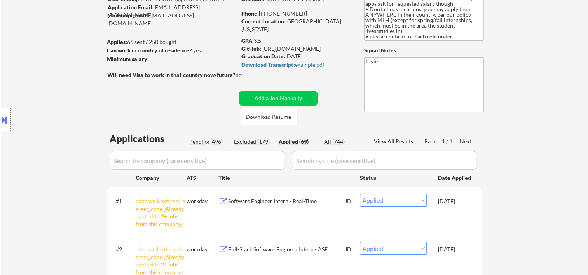
select select ""pending""
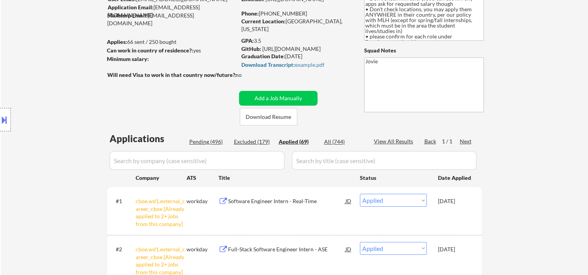
select select ""pending""
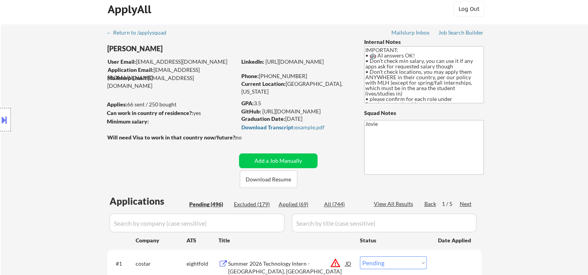
scroll to position [0, 0]
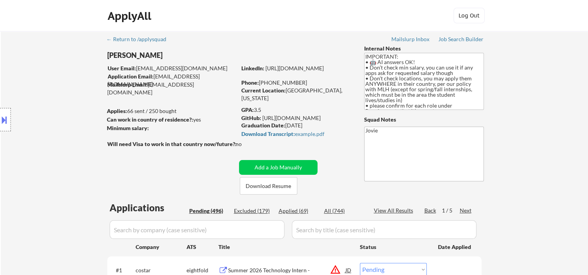
click at [469, 209] on div "Next" at bounding box center [466, 211] width 12 height 8
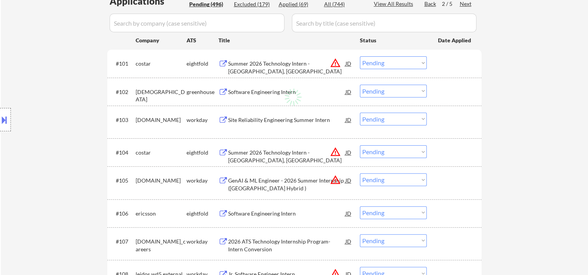
scroll to position [233, 0]
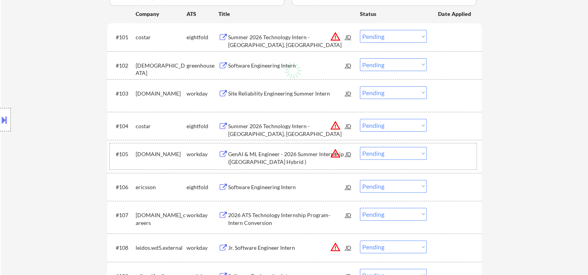
click at [465, 150] on div at bounding box center [455, 154] width 34 height 14
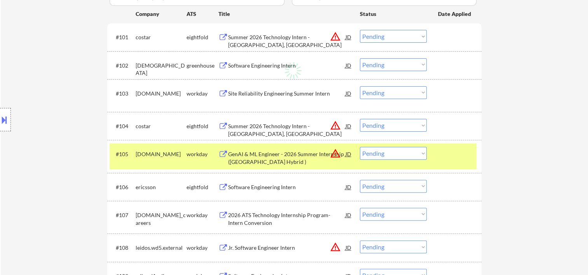
click at [274, 156] on div "GenAI & ML Engineer - 2026 Summer Internship (Chicago Hybrid )" at bounding box center [286, 157] width 117 height 15
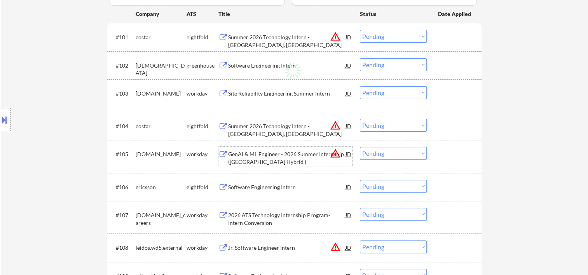
click at [435, 157] on div "#105 motorolasolutions.wd5.careers workday GenAI & ML Engineer - 2026 Summer In…" at bounding box center [293, 156] width 367 height 26
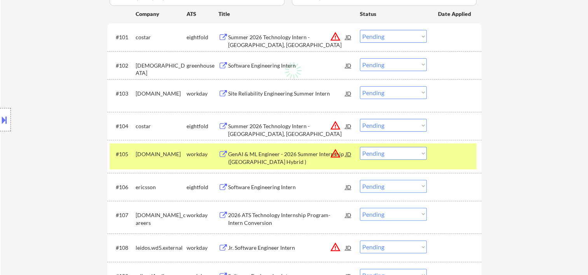
click at [417, 153] on select "Choose an option... Pending Applied Excluded (Questions) Excluded (Expired) Exc…" at bounding box center [393, 153] width 67 height 13
click at [360, 147] on select "Choose an option... Pending Applied Excluded (Questions) Excluded (Expired) Exc…" at bounding box center [393, 153] width 67 height 13
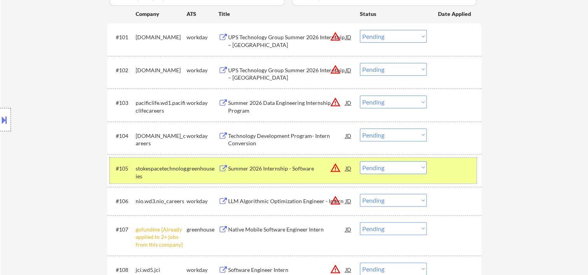
click at [460, 168] on div at bounding box center [455, 168] width 34 height 14
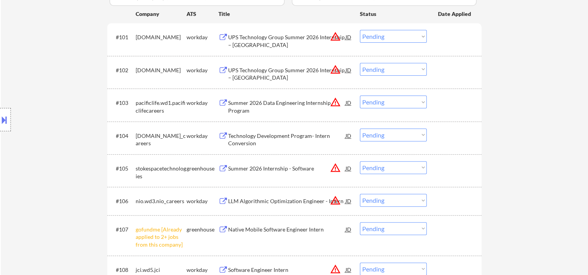
click at [455, 168] on div at bounding box center [455, 168] width 34 height 14
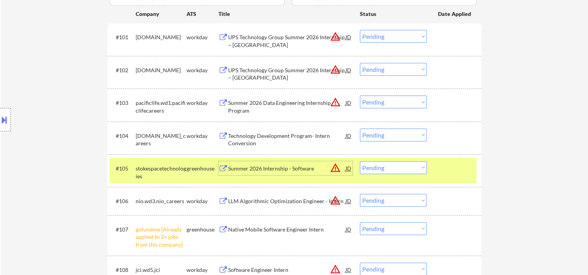
click at [244, 169] on div "Summer 2026 Internship - Software" at bounding box center [286, 169] width 117 height 8
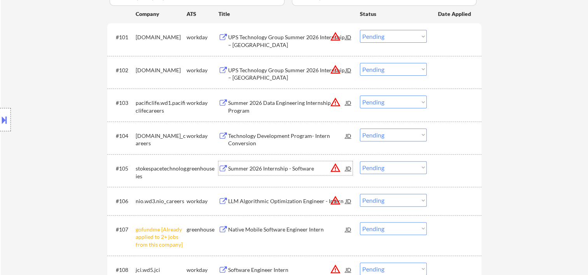
click at [440, 166] on div at bounding box center [455, 168] width 34 height 14
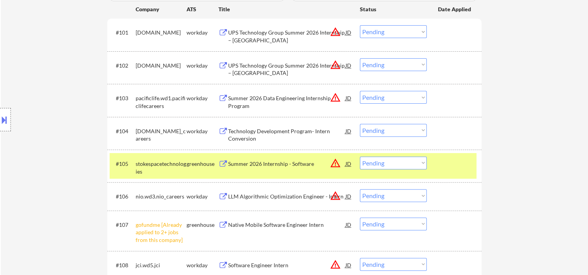
scroll to position [242, 0]
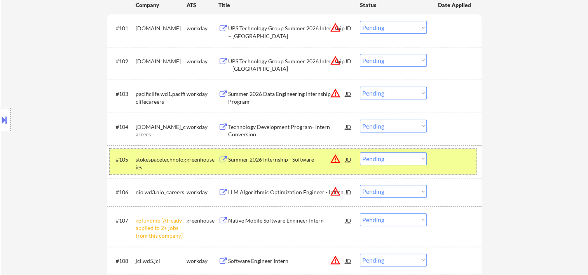
click at [418, 161] on select "Choose an option... Pending Applied Excluded (Questions) Excluded (Expired) Exc…" at bounding box center [393, 158] width 67 height 13
click at [360, 152] on select "Choose an option... Pending Applied Excluded (Questions) Excluded (Expired) Exc…" at bounding box center [393, 158] width 67 height 13
click at [214, 9] on div "ATS" at bounding box center [203, 5] width 32 height 8
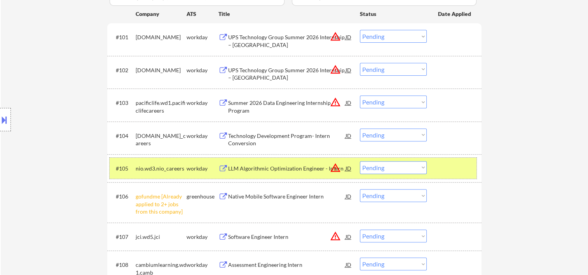
click at [459, 166] on div at bounding box center [455, 168] width 34 height 14
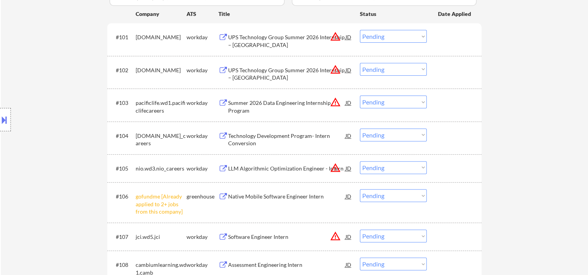
click at [438, 166] on div at bounding box center [455, 168] width 34 height 14
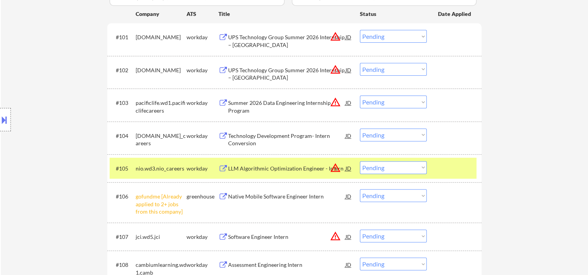
click at [297, 166] on div "LLM Algorithmic Optimization Engineer - Intern" at bounding box center [286, 169] width 117 height 8
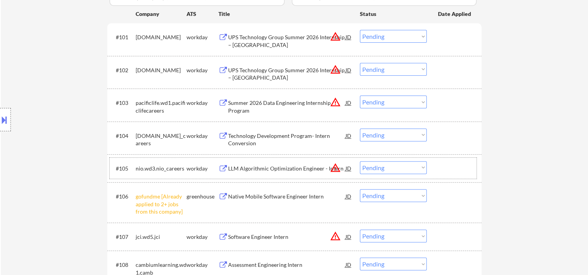
drag, startPoint x: 457, startPoint y: 173, endPoint x: 417, endPoint y: 170, distance: 40.2
click at [456, 173] on div at bounding box center [455, 168] width 34 height 14
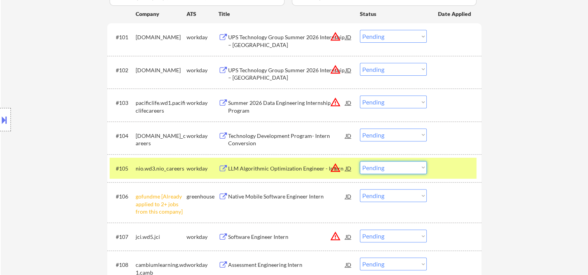
click at [413, 169] on select "Choose an option... Pending Applied Excluded (Questions) Excluded (Expired) Exc…" at bounding box center [393, 167] width 67 height 13
click at [360, 161] on select "Choose an option... Pending Applied Excluded (Questions) Excluded (Expired) Exc…" at bounding box center [393, 167] width 67 height 13
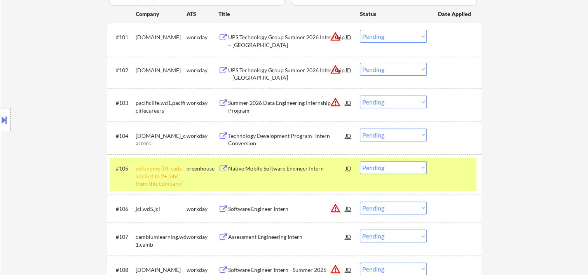
click at [418, 168] on select "Choose an option... Pending Applied Excluded (Questions) Excluded (Expired) Exc…" at bounding box center [393, 167] width 67 height 13
click at [360, 161] on select "Choose an option... Pending Applied Excluded (Questions) Excluded (Expired) Exc…" at bounding box center [393, 167] width 67 height 13
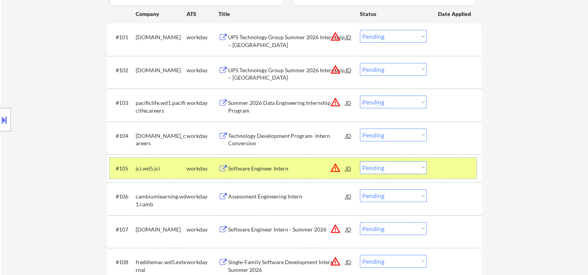
click at [452, 166] on div at bounding box center [455, 168] width 34 height 14
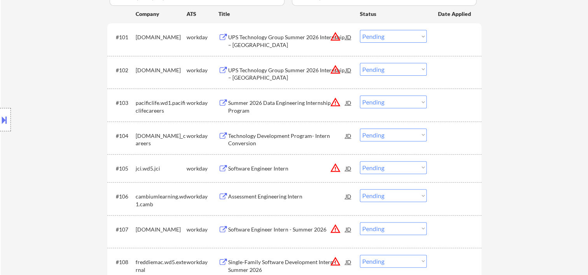
click at [459, 199] on div at bounding box center [455, 196] width 34 height 14
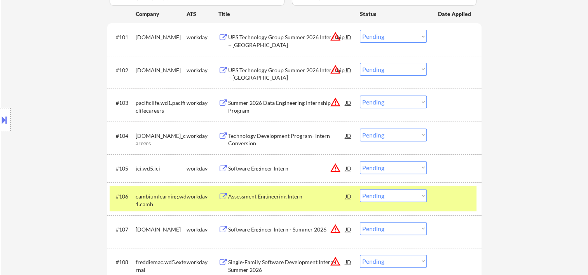
click at [299, 196] on div "Assessment Engineering Intern" at bounding box center [286, 197] width 117 height 8
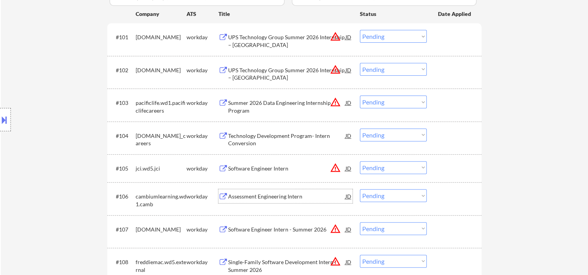
click at [446, 196] on div at bounding box center [455, 196] width 34 height 14
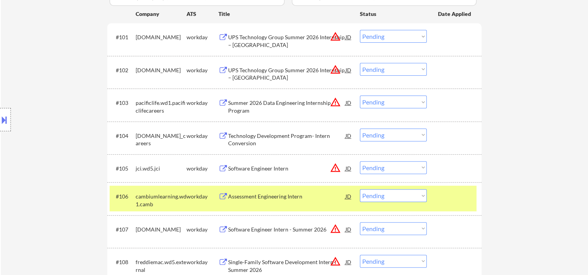
click at [422, 197] on select "Choose an option... Pending Applied Excluded (Questions) Excluded (Expired) Exc…" at bounding box center [393, 195] width 67 height 13
click at [360, 189] on select "Choose an option... Pending Applied Excluded (Questions) Excluded (Expired) Exc…" at bounding box center [393, 195] width 67 height 13
click at [465, 202] on div at bounding box center [455, 196] width 34 height 14
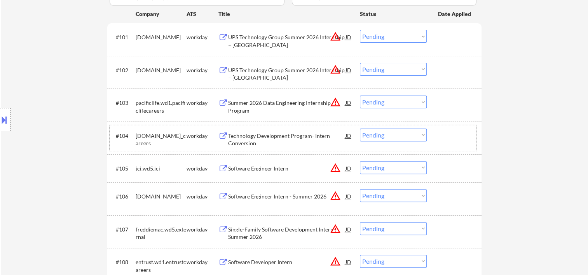
click at [449, 136] on div at bounding box center [455, 136] width 34 height 14
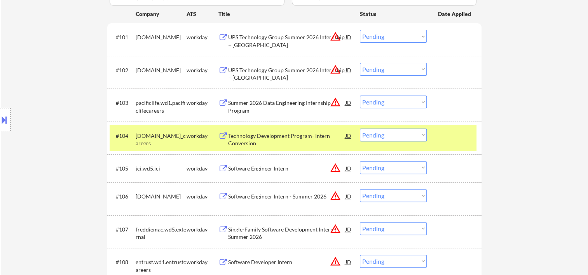
click at [282, 128] on div "#104 allstate.wd5.allstate_careers workday Technology Development Program- Inte…" at bounding box center [293, 138] width 367 height 26
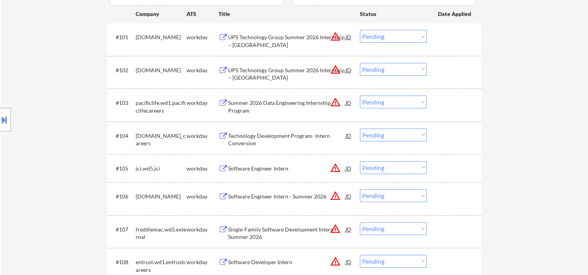
drag, startPoint x: 458, startPoint y: 132, endPoint x: 432, endPoint y: 140, distance: 26.4
click at [453, 134] on div at bounding box center [455, 136] width 34 height 14
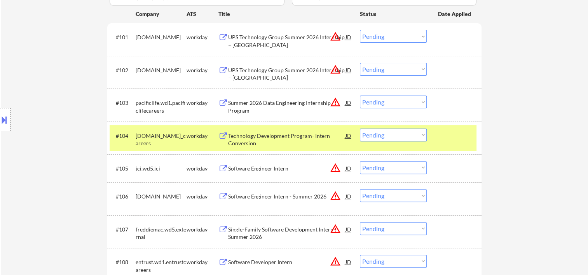
click at [327, 141] on div "Technology Development Program- Intern Conversion" at bounding box center [286, 139] width 117 height 15
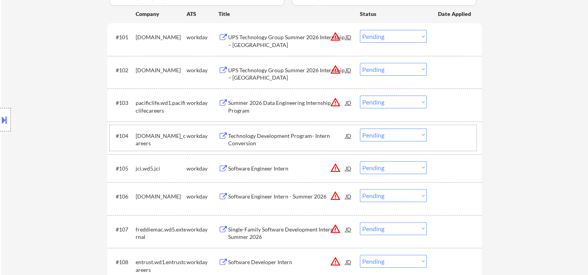
drag, startPoint x: 437, startPoint y: 142, endPoint x: 423, endPoint y: 140, distance: 14.0
click at [437, 141] on div "#104 allstate.wd5.allstate_careers workday Technology Development Program- Inte…" at bounding box center [293, 138] width 367 height 26
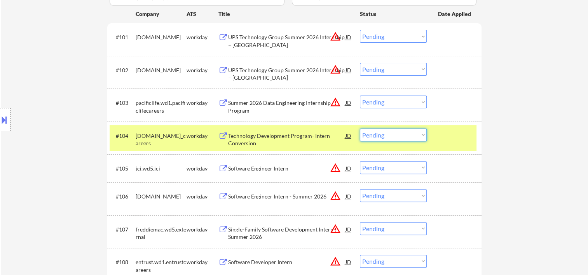
click at [422, 134] on select "Choose an option... Pending Applied Excluded (Questions) Excluded (Expired) Exc…" at bounding box center [393, 135] width 67 height 13
click at [360, 129] on select "Choose an option... Pending Applied Excluded (Questions) Excluded (Expired) Exc…" at bounding box center [393, 135] width 67 height 13
click at [447, 129] on div at bounding box center [455, 136] width 34 height 14
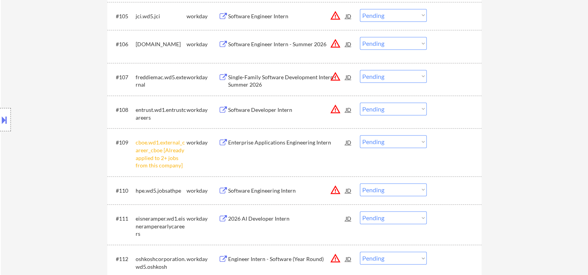
scroll to position [432, 0]
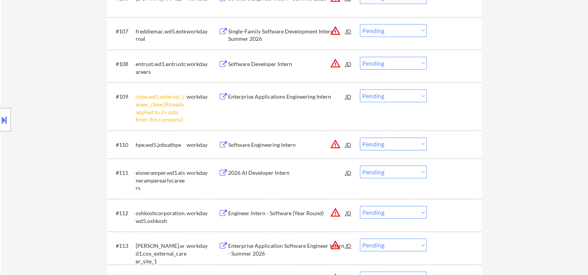
click at [447, 146] on div at bounding box center [455, 145] width 34 height 14
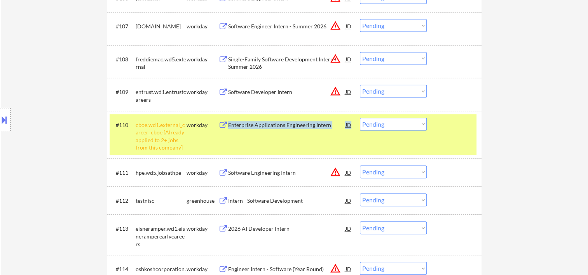
drag, startPoint x: 307, startPoint y: 148, endPoint x: 402, endPoint y: 138, distance: 95.4
click at [398, 138] on div "#110 cboe.wd1.external_career_cboe [Already applied to 2+ jobs from this compan…" at bounding box center [293, 134] width 367 height 41
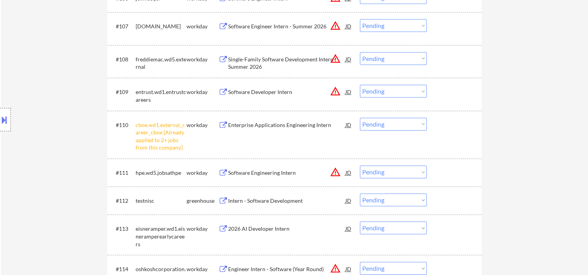
drag, startPoint x: 402, startPoint y: 138, endPoint x: 452, endPoint y: 144, distance: 50.5
click at [452, 144] on div "#110 cboe.wd1.external_career_cboe [Already applied to 2+ jobs from this compan…" at bounding box center [293, 134] width 367 height 41
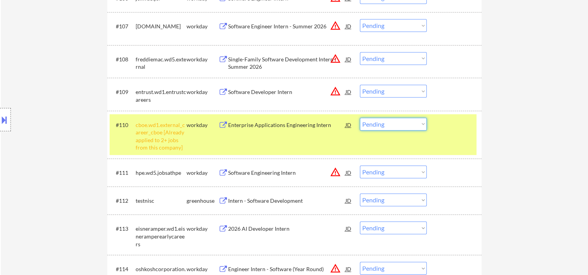
click at [423, 122] on select "Choose an option... Pending Applied Excluded (Questions) Excluded (Expired) Exc…" at bounding box center [393, 124] width 67 height 13
click at [360, 118] on select "Choose an option... Pending Applied Excluded (Questions) Excluded (Expired) Exc…" at bounding box center [393, 124] width 67 height 13
click at [80, 84] on div "Location Inclusions: country:US" at bounding box center [69, 120] width 139 height 144
click at [460, 129] on div at bounding box center [455, 125] width 34 height 14
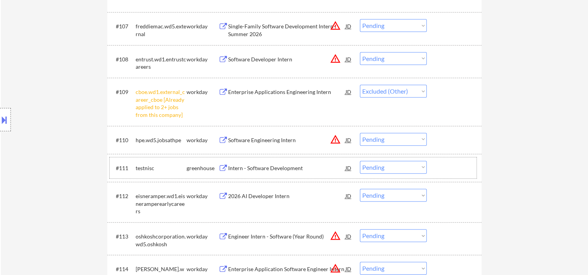
click at [449, 168] on div at bounding box center [455, 168] width 34 height 14
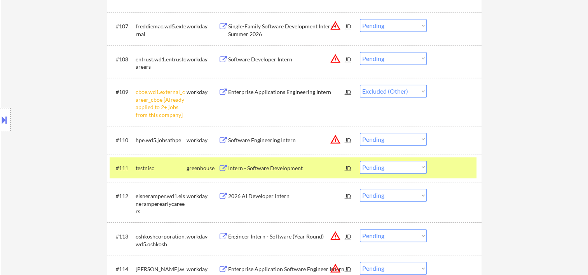
click at [300, 162] on div "Intern - Software Development" at bounding box center [286, 168] width 117 height 14
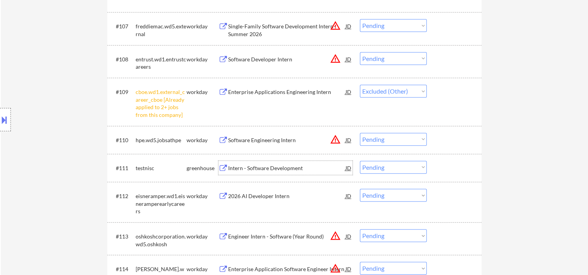
click at [443, 164] on div at bounding box center [455, 168] width 34 height 14
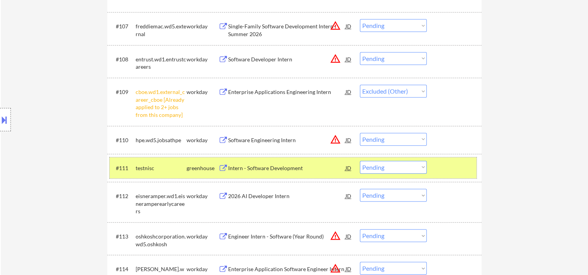
click at [404, 165] on select "Choose an option... Pending Applied Excluded (Questions) Excluded (Expired) Exc…" at bounding box center [393, 167] width 67 height 13
click at [360, 161] on select "Choose an option... Pending Applied Excluded (Questions) Excluded (Expired) Exc…" at bounding box center [393, 167] width 67 height 13
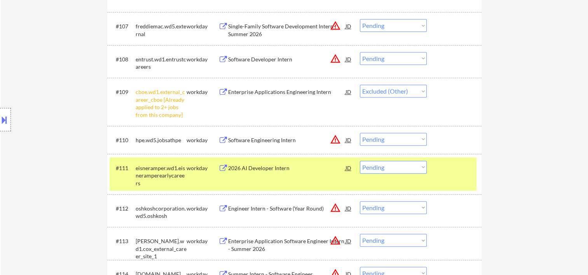
click at [456, 170] on div at bounding box center [455, 168] width 34 height 14
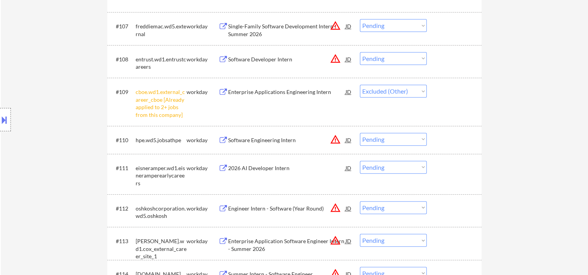
drag, startPoint x: 448, startPoint y: 139, endPoint x: 364, endPoint y: 146, distance: 84.2
click at [447, 140] on div at bounding box center [455, 140] width 34 height 14
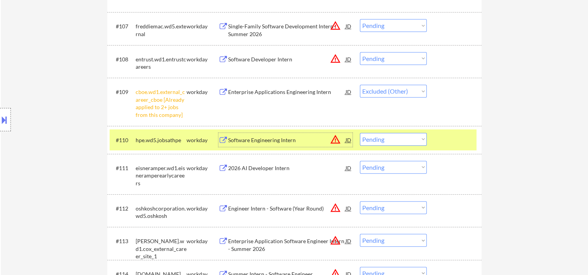
click at [305, 139] on div "Software Engineering Intern" at bounding box center [286, 140] width 117 height 8
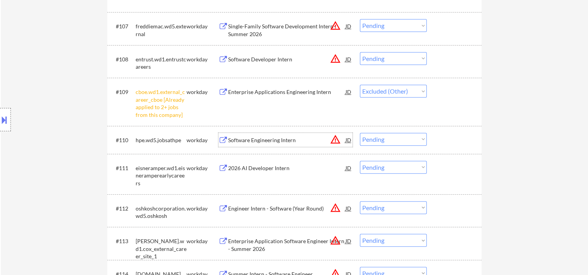
drag, startPoint x: 456, startPoint y: 138, endPoint x: 423, endPoint y: 138, distance: 33.4
click at [455, 138] on div at bounding box center [455, 140] width 34 height 14
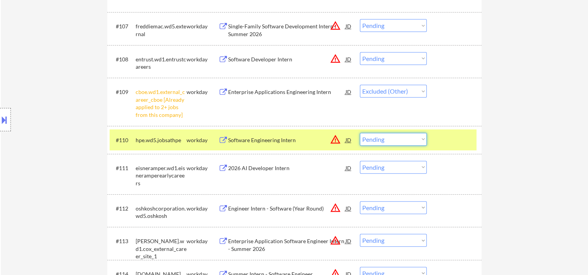
click at [420, 138] on select "Choose an option... Pending Applied Excluded (Questions) Excluded (Expired) Exc…" at bounding box center [393, 139] width 67 height 13
click at [360, 133] on select "Choose an option... Pending Applied Excluded (Questions) Excluded (Expired) Exc…" at bounding box center [393, 139] width 67 height 13
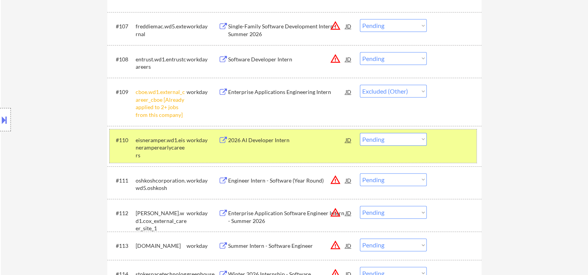
click at [454, 140] on div at bounding box center [455, 140] width 34 height 14
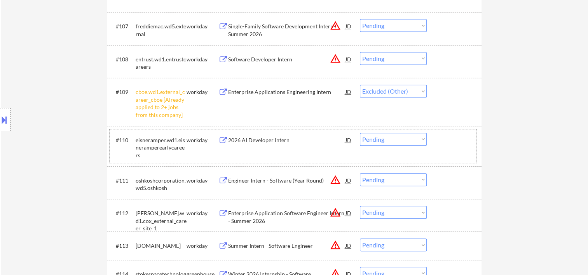
click at [449, 146] on div at bounding box center [455, 140] width 34 height 14
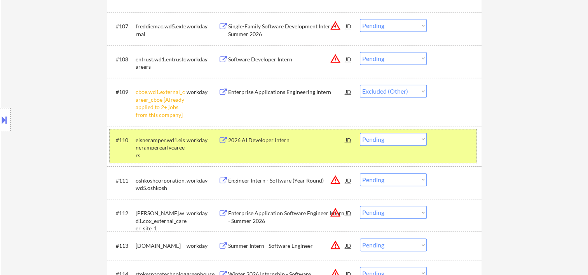
click at [454, 143] on div at bounding box center [455, 140] width 34 height 14
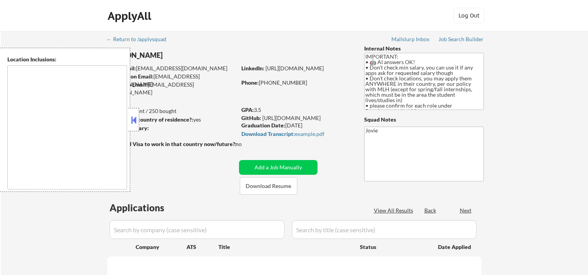
scroll to position [463, 0]
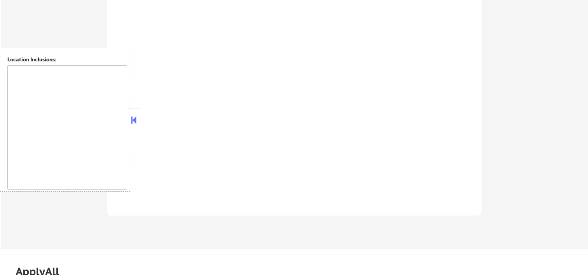
click at [137, 121] on button at bounding box center [133, 120] width 9 height 12
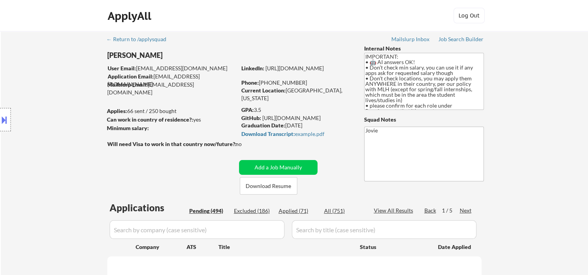
scroll to position [129, 0]
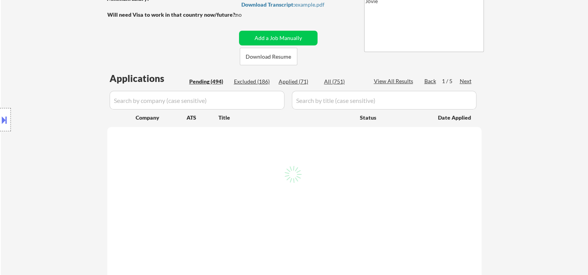
click at [539, 62] on div "← Return to /applysquad Mailslurp Inbox Job Search Builder [PERSON_NAME] User E…" at bounding box center [294, 242] width 587 height 681
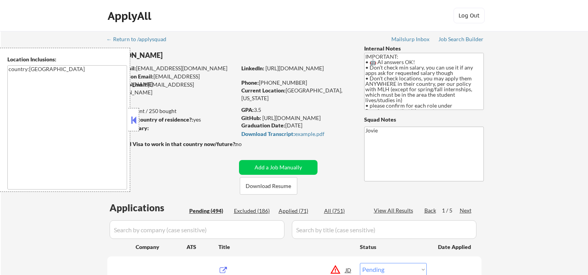
select select ""pending""
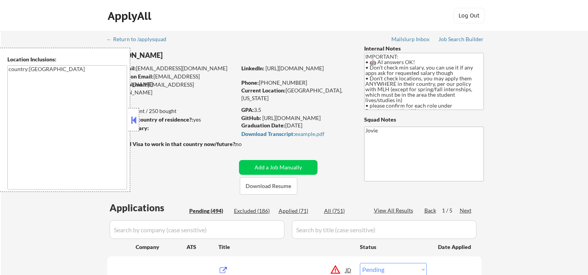
select select ""pending""
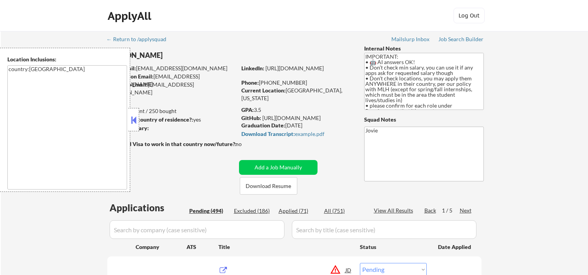
select select ""pending""
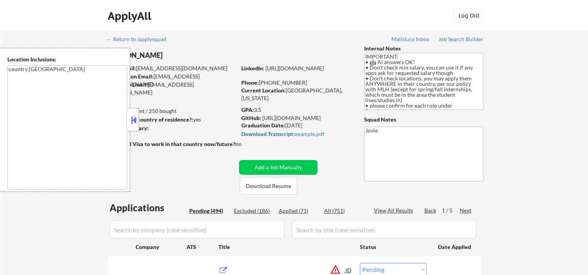
select select ""pending""
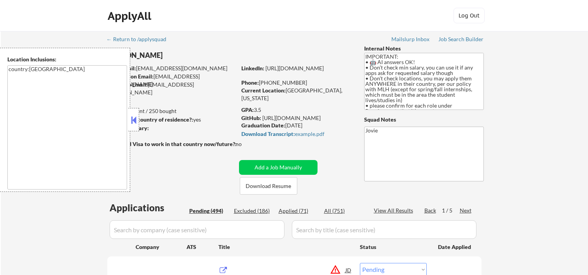
select select ""pending""
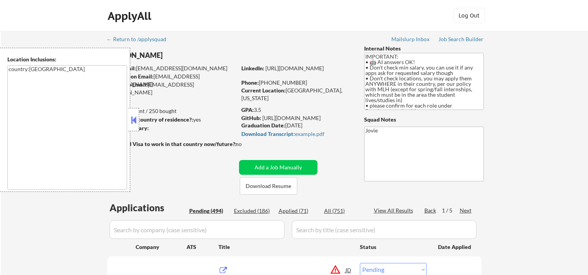
select select ""pending""
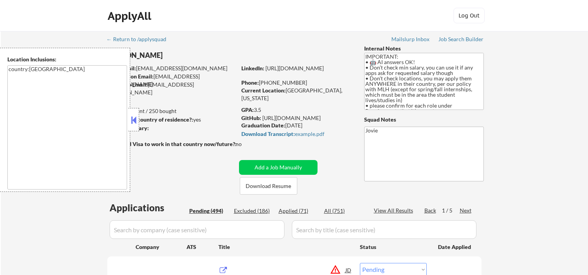
select select ""pending""
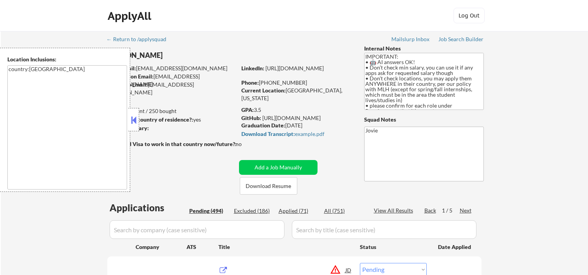
select select ""pending""
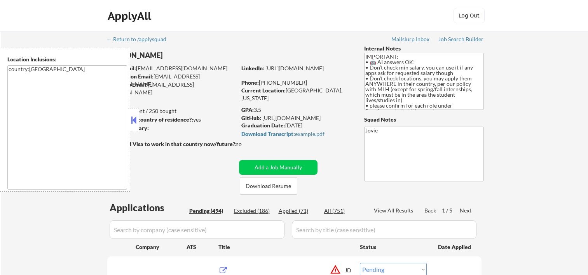
select select ""pending""
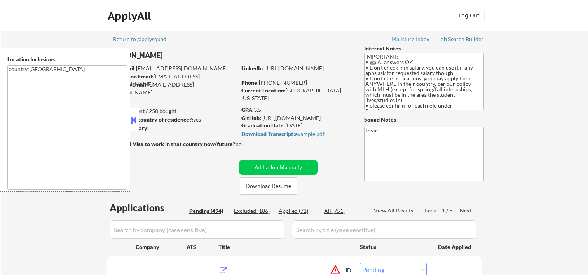
select select ""pending""
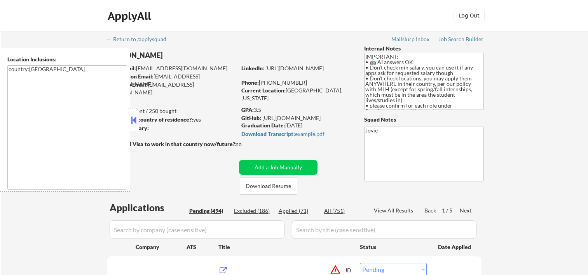
select select ""pending""
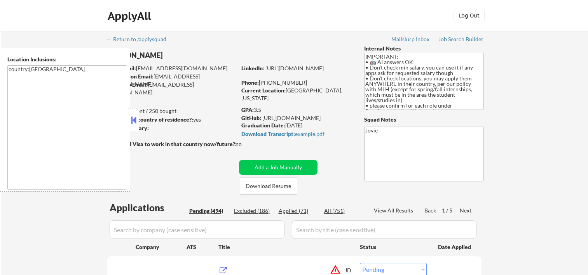
select select ""pending""
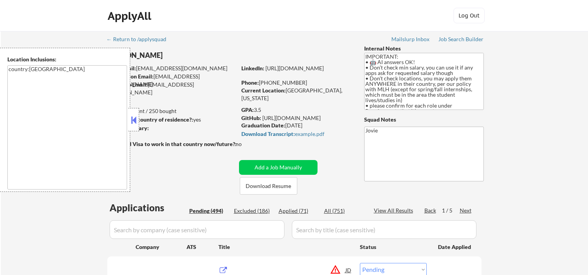
select select ""pending""
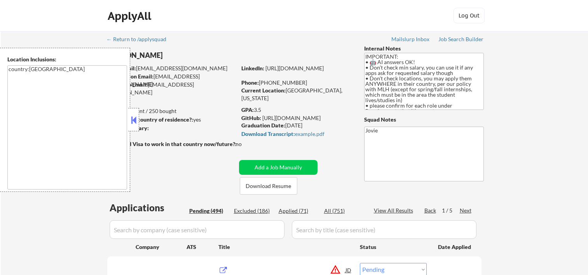
select select ""pending""
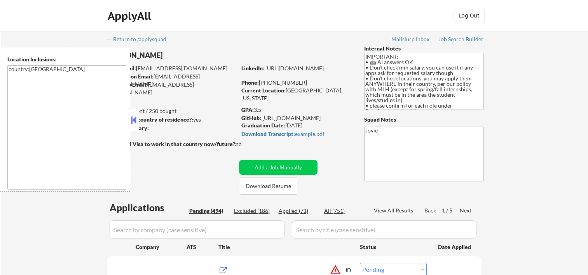
select select ""pending""
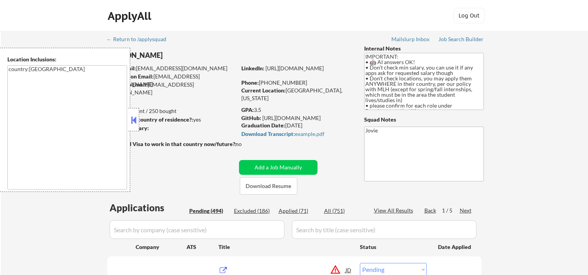
select select ""pending""
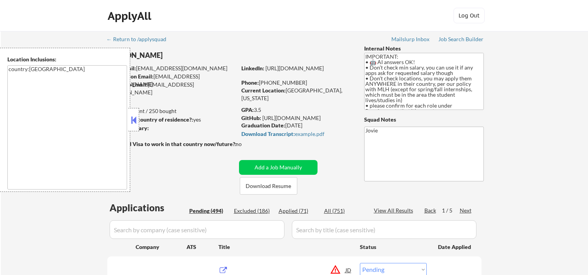
select select ""pending""
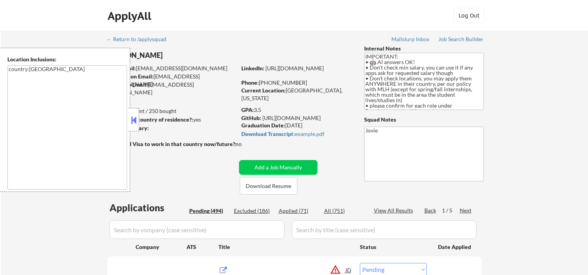
select select ""pending""
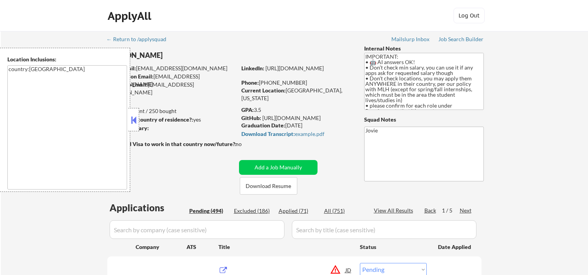
select select ""pending""
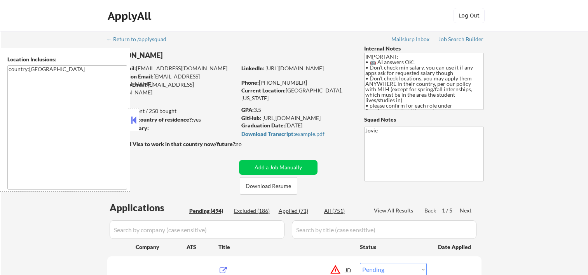
select select ""pending""
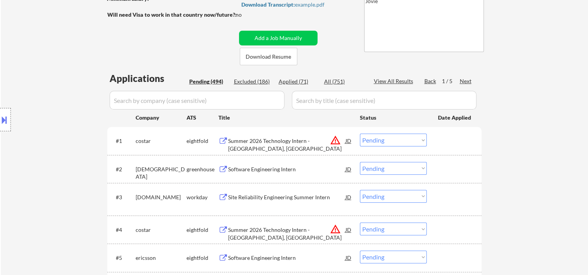
scroll to position [259, 0]
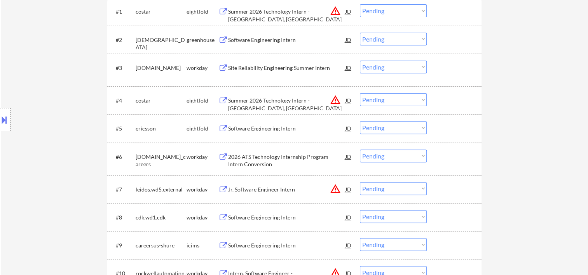
click at [462, 155] on div at bounding box center [455, 157] width 34 height 14
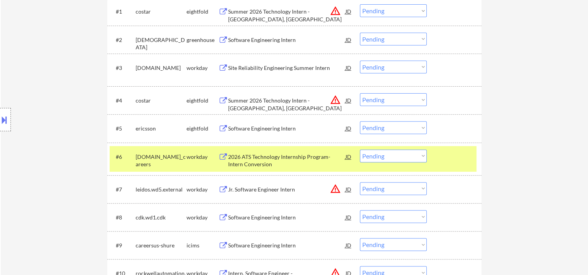
click at [272, 150] on div "2026 ATS Technology Internship Program- Intern Conversion" at bounding box center [286, 159] width 117 height 19
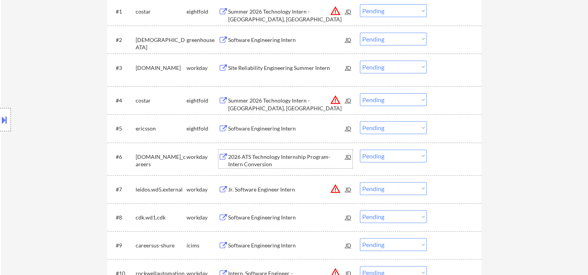
click at [437, 151] on div "#6 [DOMAIN_NAME]_careers workday 2026 ATS Technology Internship Program- Intern…" at bounding box center [293, 159] width 367 height 26
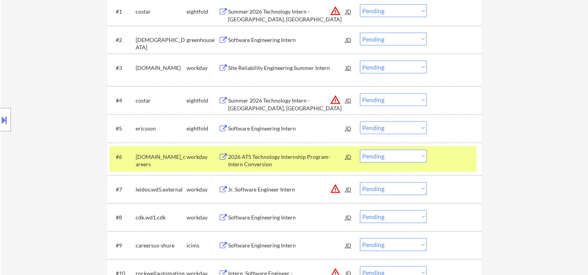
click at [403, 154] on select "Choose an option... Pending Applied Excluded (Questions) Excluded (Expired) Exc…" at bounding box center [393, 156] width 67 height 13
click at [360, 150] on select "Choose an option... Pending Applied Excluded (Questions) Excluded (Expired) Exc…" at bounding box center [393, 156] width 67 height 13
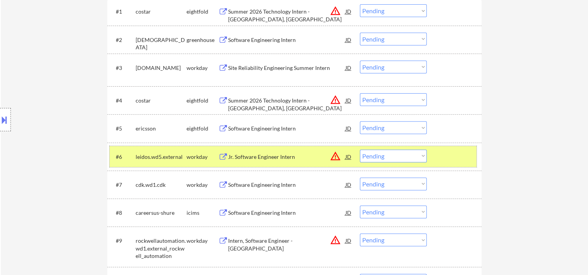
click at [460, 152] on div at bounding box center [455, 157] width 34 height 14
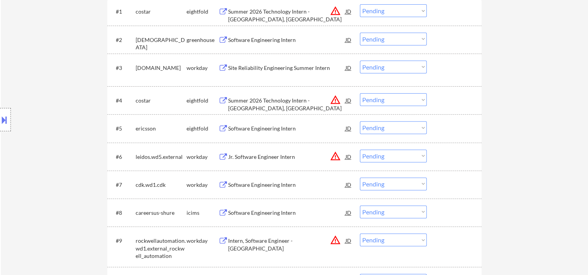
click at [441, 153] on div at bounding box center [455, 157] width 34 height 14
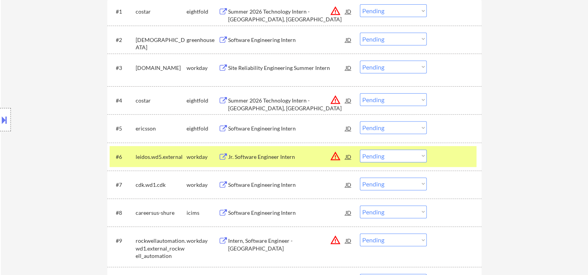
click at [441, 153] on div at bounding box center [455, 157] width 34 height 14
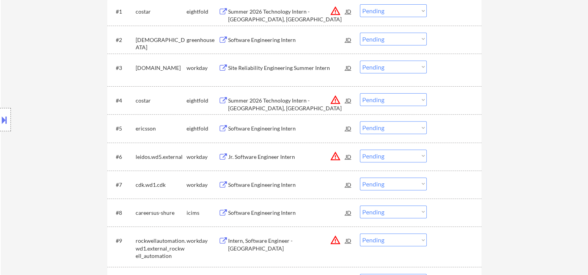
click at [445, 152] on div at bounding box center [455, 157] width 34 height 14
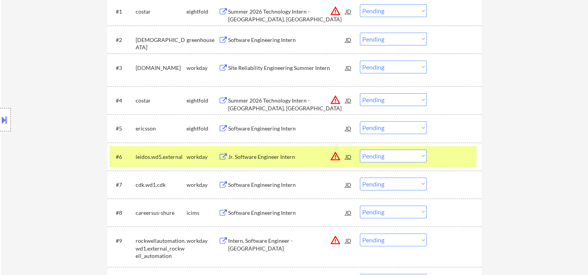
click at [302, 155] on div "Jr. Software Engineer Intern" at bounding box center [286, 157] width 117 height 8
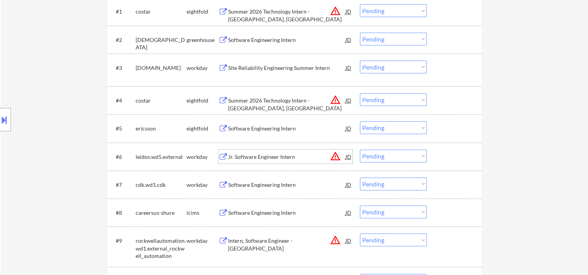
drag, startPoint x: 453, startPoint y: 157, endPoint x: 423, endPoint y: 157, distance: 30.7
click at [450, 157] on div at bounding box center [455, 157] width 34 height 14
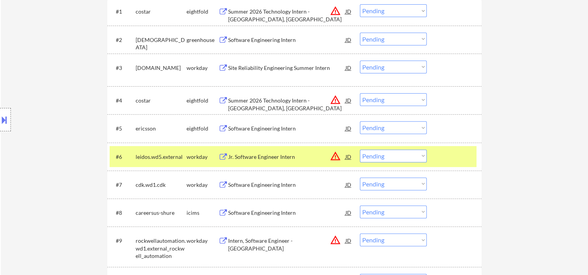
click at [417, 155] on select "Choose an option... Pending Applied Excluded (Questions) Excluded (Expired) Exc…" at bounding box center [393, 156] width 67 height 13
click at [360, 150] on select "Choose an option... Pending Applied Excluded (Questions) Excluded (Expired) Exc…" at bounding box center [393, 156] width 67 height 13
select select ""pending""
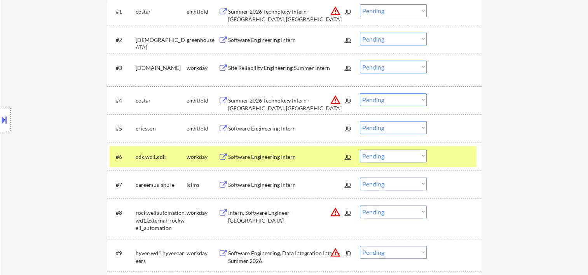
click at [450, 153] on div at bounding box center [455, 157] width 34 height 14
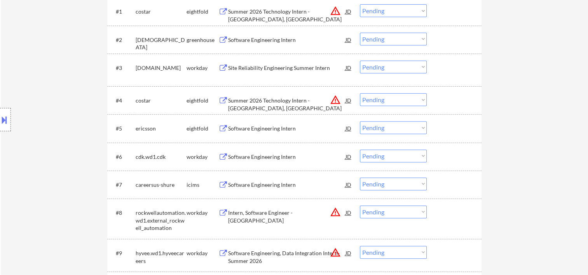
click at [443, 224] on div "#8 rockwellautomation.wd1.external_rockwell_automation workday Intern, Software…" at bounding box center [293, 218] width 367 height 33
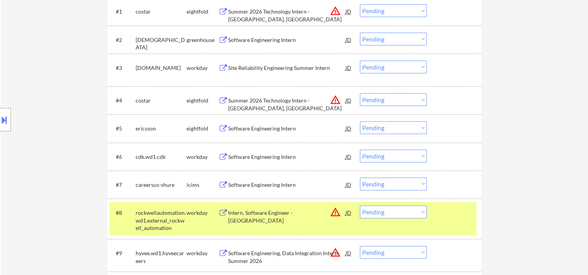
click at [447, 213] on div at bounding box center [455, 213] width 34 height 14
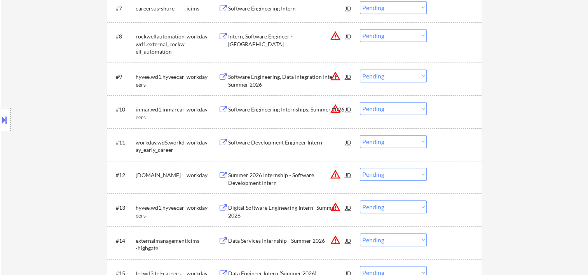
scroll to position [451, 0]
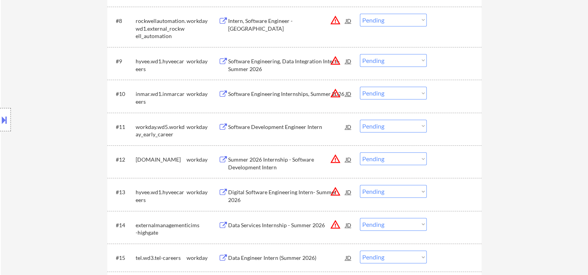
click at [446, 162] on div at bounding box center [455, 159] width 34 height 14
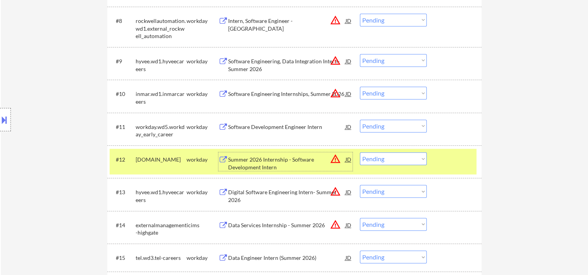
click at [263, 157] on div "Summer 2026 Internship - Software Development Intern" at bounding box center [286, 163] width 117 height 15
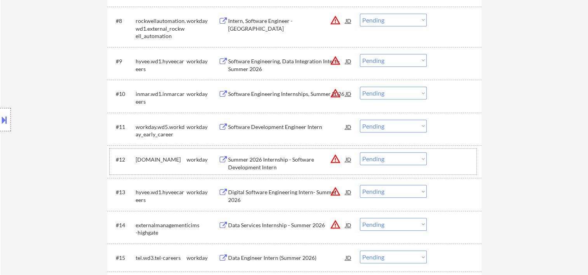
click at [458, 157] on div at bounding box center [455, 159] width 34 height 14
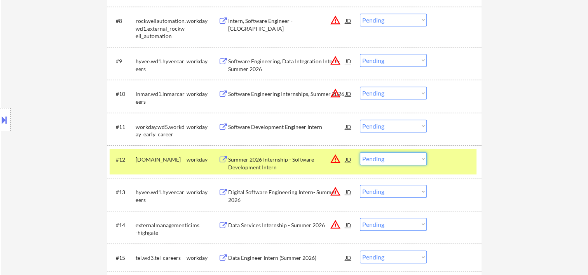
click at [405, 159] on select "Choose an option... Pending Applied Excluded (Questions) Excluded (Expired) Exc…" at bounding box center [393, 158] width 67 height 13
click at [360, 152] on select "Choose an option... Pending Applied Excluded (Questions) Excluded (Expired) Exc…" at bounding box center [393, 158] width 67 height 13
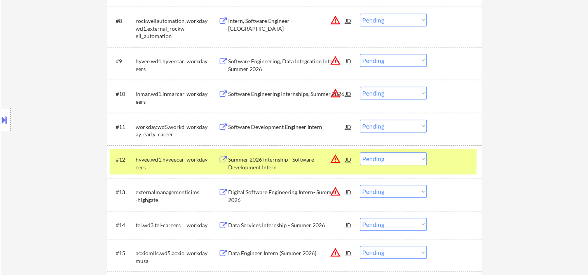
click at [450, 155] on div at bounding box center [455, 159] width 34 height 14
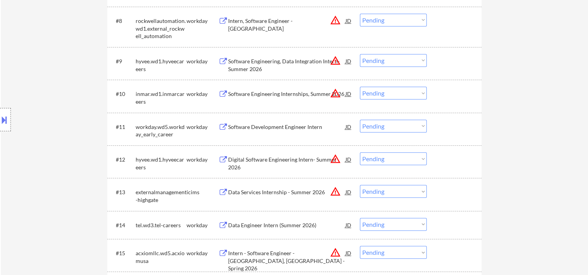
click at [456, 162] on div at bounding box center [455, 159] width 34 height 14
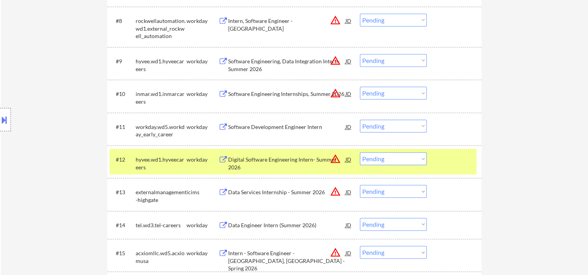
click at [260, 157] on div "Digital Software Engineering Intern- Summer 2026" at bounding box center [286, 163] width 117 height 15
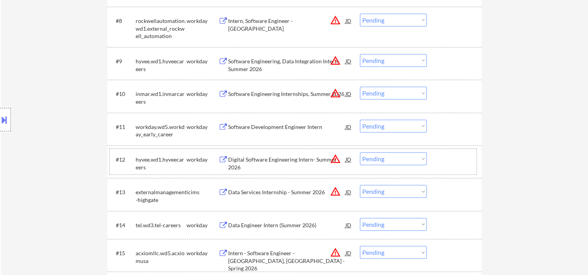
click at [442, 162] on div at bounding box center [455, 159] width 34 height 14
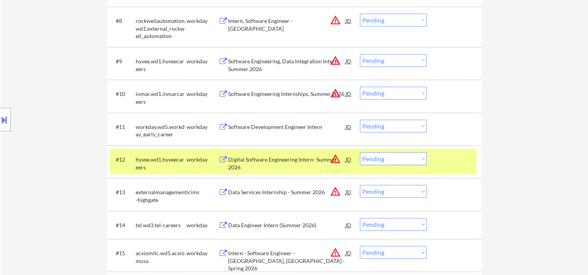
click at [420, 159] on select "Choose an option... Pending Applied Excluded (Questions) Excluded (Expired) Exc…" at bounding box center [393, 158] width 67 height 13
click at [360, 152] on select "Choose an option... Pending Applied Excluded (Questions) Excluded (Expired) Exc…" at bounding box center [393, 158] width 67 height 13
select select ""pending""
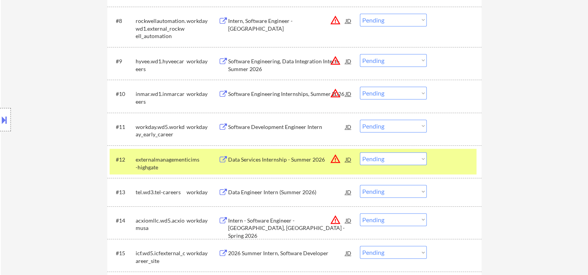
click at [434, 157] on div "#12 externalmanagement-highgate icims Data Services Internship - Summer 2026 JD…" at bounding box center [293, 162] width 367 height 26
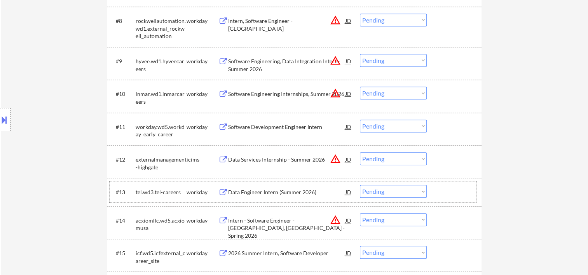
click at [454, 189] on div at bounding box center [455, 192] width 34 height 14
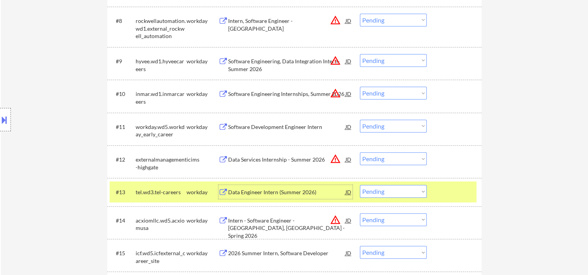
click at [284, 194] on div "Data Engineer Intern (Summer 2026)" at bounding box center [286, 193] width 117 height 8
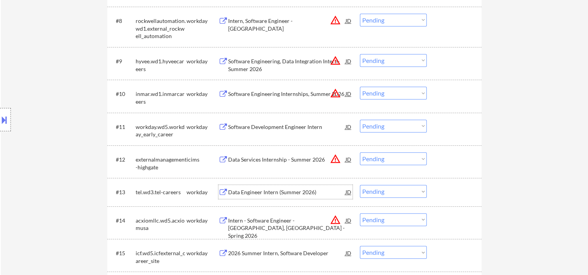
click at [448, 194] on div at bounding box center [455, 192] width 34 height 14
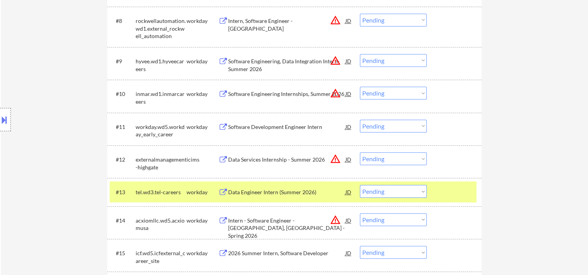
click at [420, 193] on select "Choose an option... Pending Applied Excluded (Questions) Excluded (Expired) Exc…" at bounding box center [393, 191] width 67 height 13
click at [360, 185] on select "Choose an option... Pending Applied Excluded (Questions) Excluded (Expired) Exc…" at bounding box center [393, 191] width 67 height 13
select select ""pending""
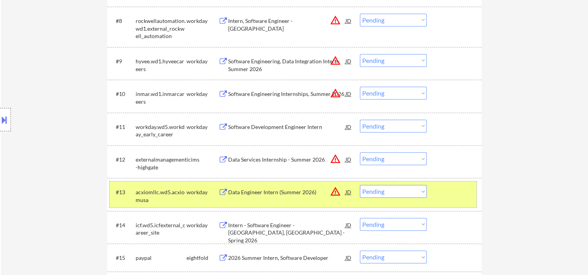
click at [442, 193] on div at bounding box center [455, 192] width 34 height 14
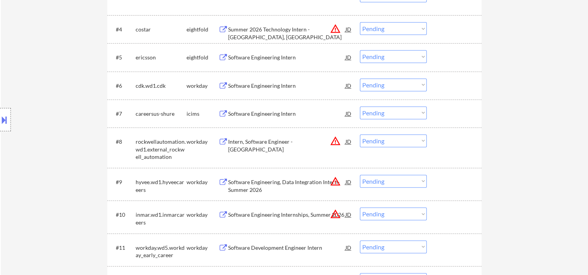
scroll to position [0, 0]
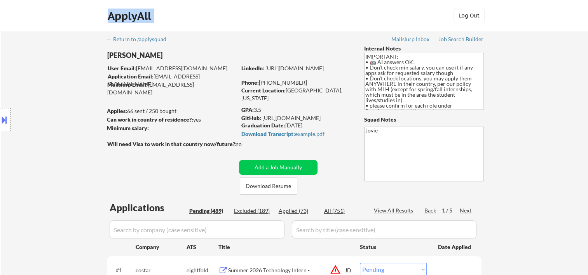
drag, startPoint x: 587, startPoint y: 23, endPoint x: 586, endPoint y: 44, distance: 21.0
click at [586, 44] on body "← Return to /applysquad Mailslurp Inbox Job Search Builder [PERSON_NAME] User E…" at bounding box center [294, 137] width 588 height 275
drag, startPoint x: 586, startPoint y: 44, endPoint x: 536, endPoint y: 73, distance: 58.4
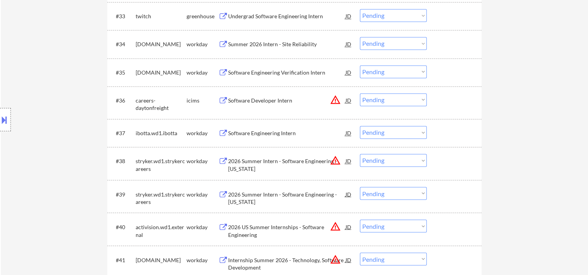
scroll to position [1138, 0]
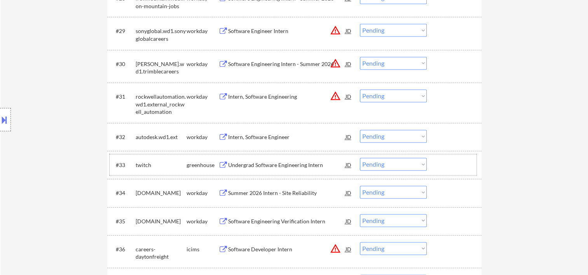
click at [447, 168] on div at bounding box center [455, 165] width 34 height 14
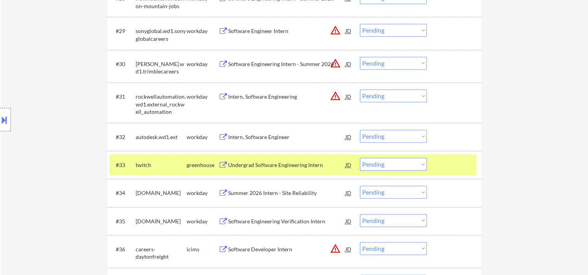
click at [323, 168] on div "Undergrad Software Engineering Intern" at bounding box center [286, 165] width 117 height 8
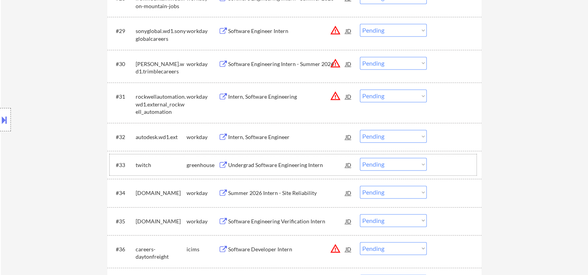
drag, startPoint x: 441, startPoint y: 168, endPoint x: 428, endPoint y: 162, distance: 14.5
click at [441, 166] on div at bounding box center [455, 165] width 34 height 14
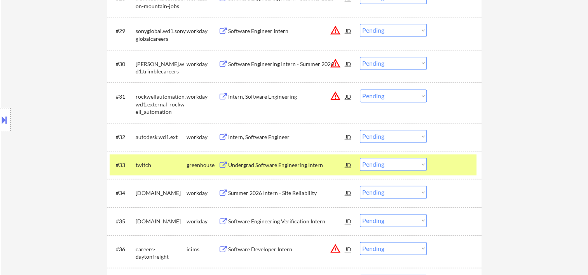
click at [421, 162] on select "Choose an option... Pending Applied Excluded (Questions) Excluded (Expired) Exc…" at bounding box center [393, 164] width 67 height 13
click at [360, 158] on select "Choose an option... Pending Applied Excluded (Questions) Excluded (Expired) Exc…" at bounding box center [393, 164] width 67 height 13
select select ""pending""
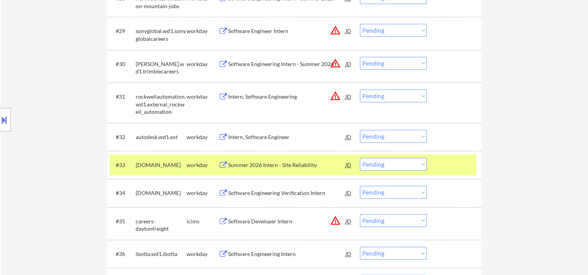
click at [436, 164] on div "#33 [DOMAIN_NAME] workday Summer 2026 Intern - Site Reliability JD warning_ambe…" at bounding box center [293, 164] width 367 height 21
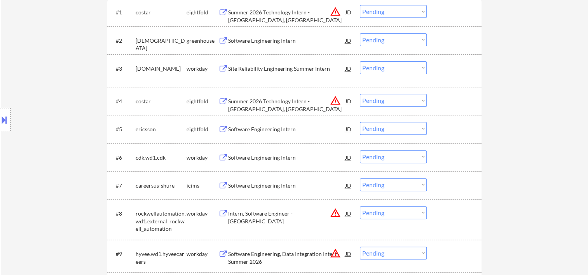
scroll to position [193, 0]
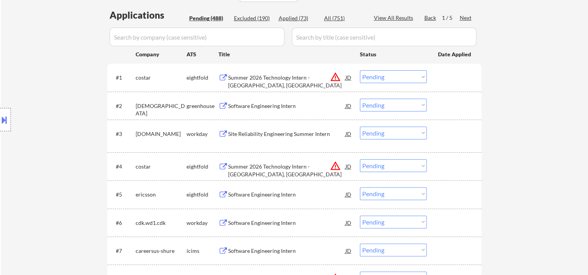
click at [437, 75] on div "#1 costar eightfold Summer 2026 Technology Intern - [GEOGRAPHIC_DATA], [GEOGRAP…" at bounding box center [293, 77] width 367 height 21
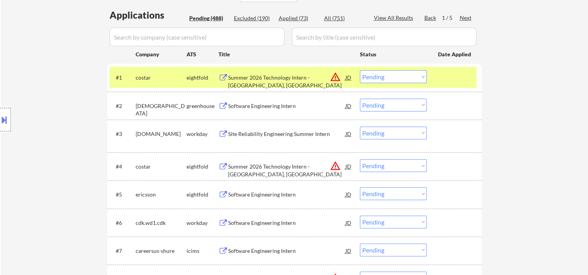
click at [300, 78] on div "Summer 2026 Technology Intern - [GEOGRAPHIC_DATA], [GEOGRAPHIC_DATA]" at bounding box center [286, 81] width 117 height 15
